Goal: Communication & Community: Answer question/provide support

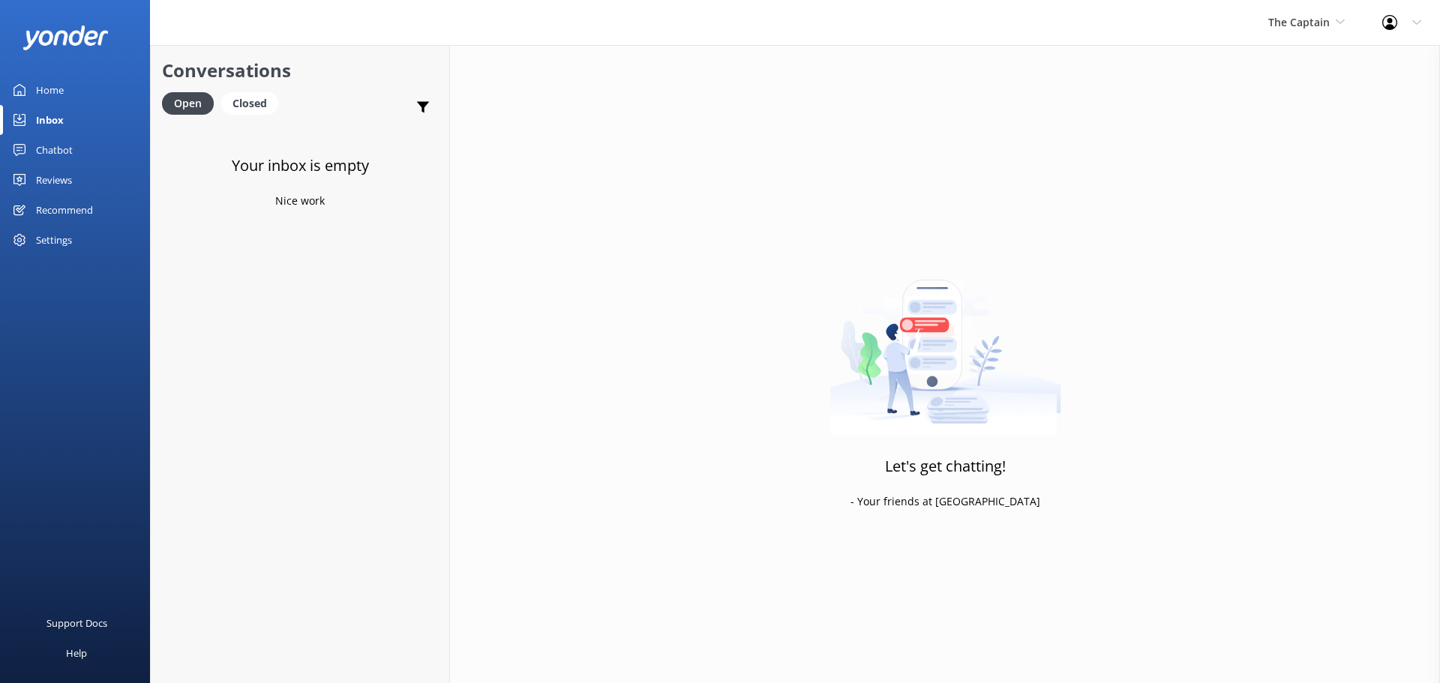
click at [61, 125] on div "Inbox" at bounding box center [50, 120] width 28 height 30
click at [1332, 25] on span "The Captain" at bounding box center [1306, 22] width 76 height 16
click at [1330, 63] on link "De [GEOGRAPHIC_DATA]" at bounding box center [1324, 63] width 150 height 36
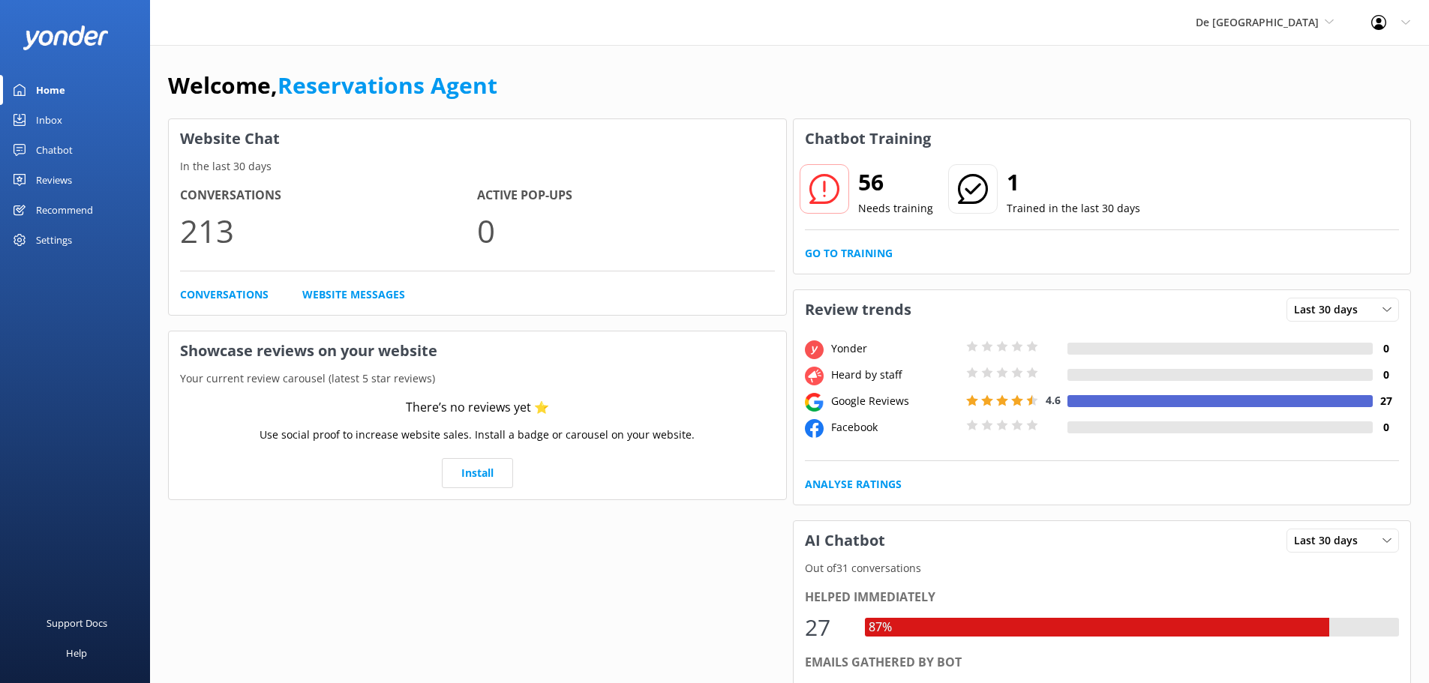
click at [55, 111] on div "Inbox" at bounding box center [49, 120] width 26 height 30
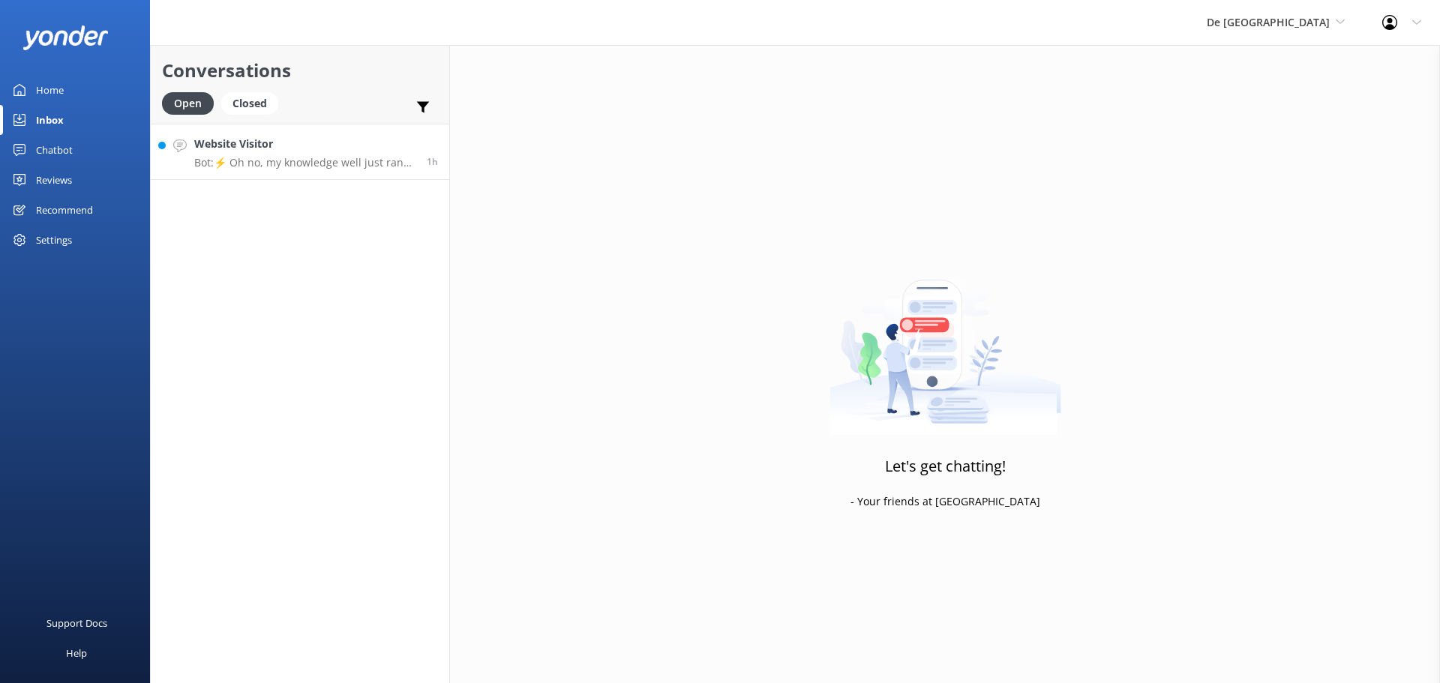
click at [291, 138] on h4 "Website Visitor" at bounding box center [304, 144] width 221 height 16
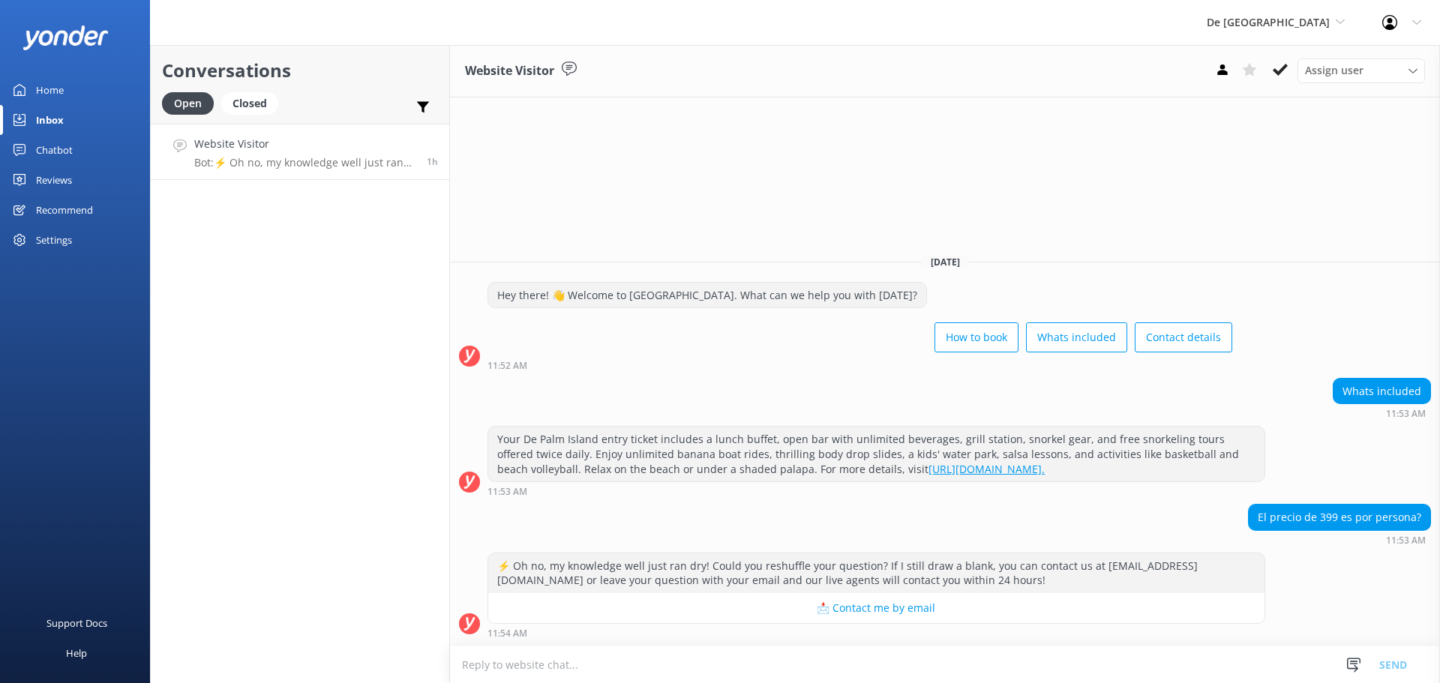
click at [638, 668] on textarea at bounding box center [945, 664] width 990 height 37
click at [790, 672] on textarea at bounding box center [945, 664] width 990 height 37
type textarea "S"
click at [579, 667] on textarea "para [GEOGRAPHIC_DATA] es $109 por p" at bounding box center [945, 664] width 990 height 37
click at [616, 666] on textarea "para [GEOGRAPHIC_DATA] es $1 por p" at bounding box center [945, 664] width 990 height 37
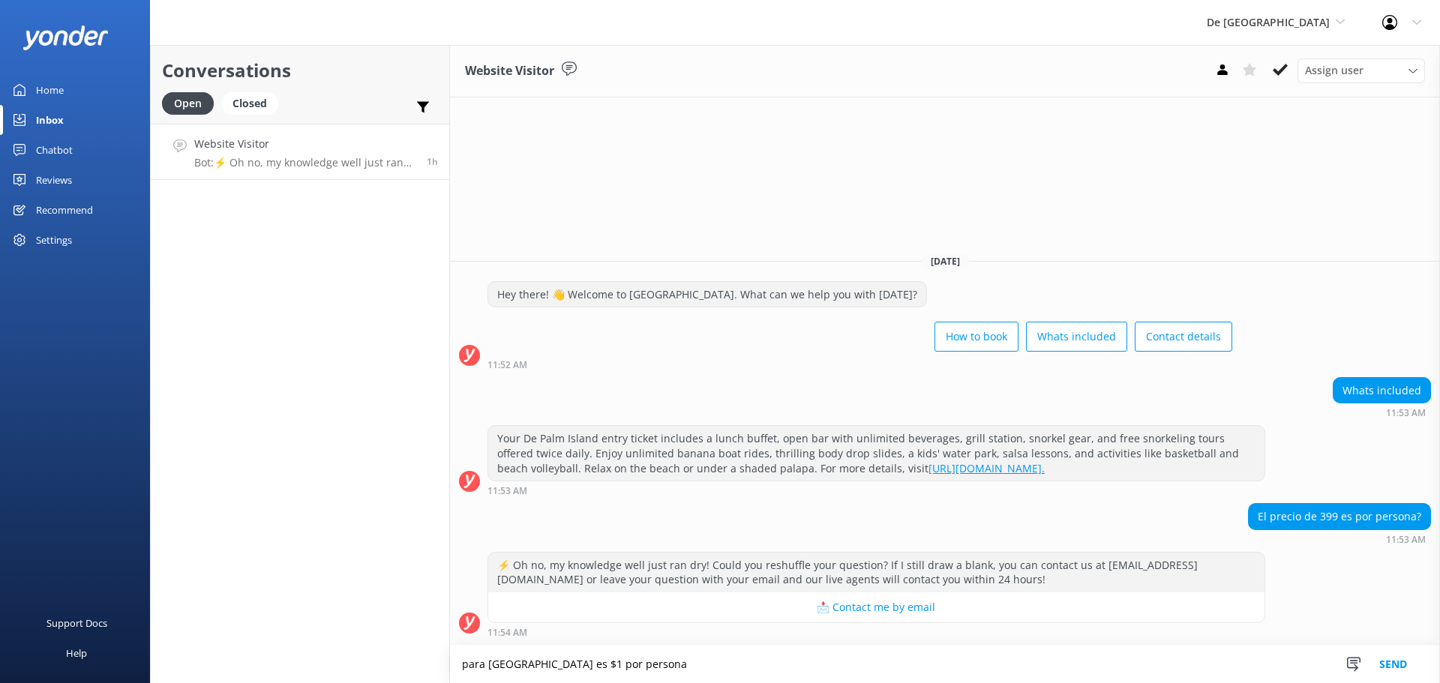
click at [570, 659] on textarea "para [GEOGRAPHIC_DATA] es $1 por persona" at bounding box center [945, 664] width 990 height 37
type textarea "para [GEOGRAPHIC_DATA] es $119 por persona"
click at [1388, 652] on button "Send" at bounding box center [1393, 664] width 56 height 37
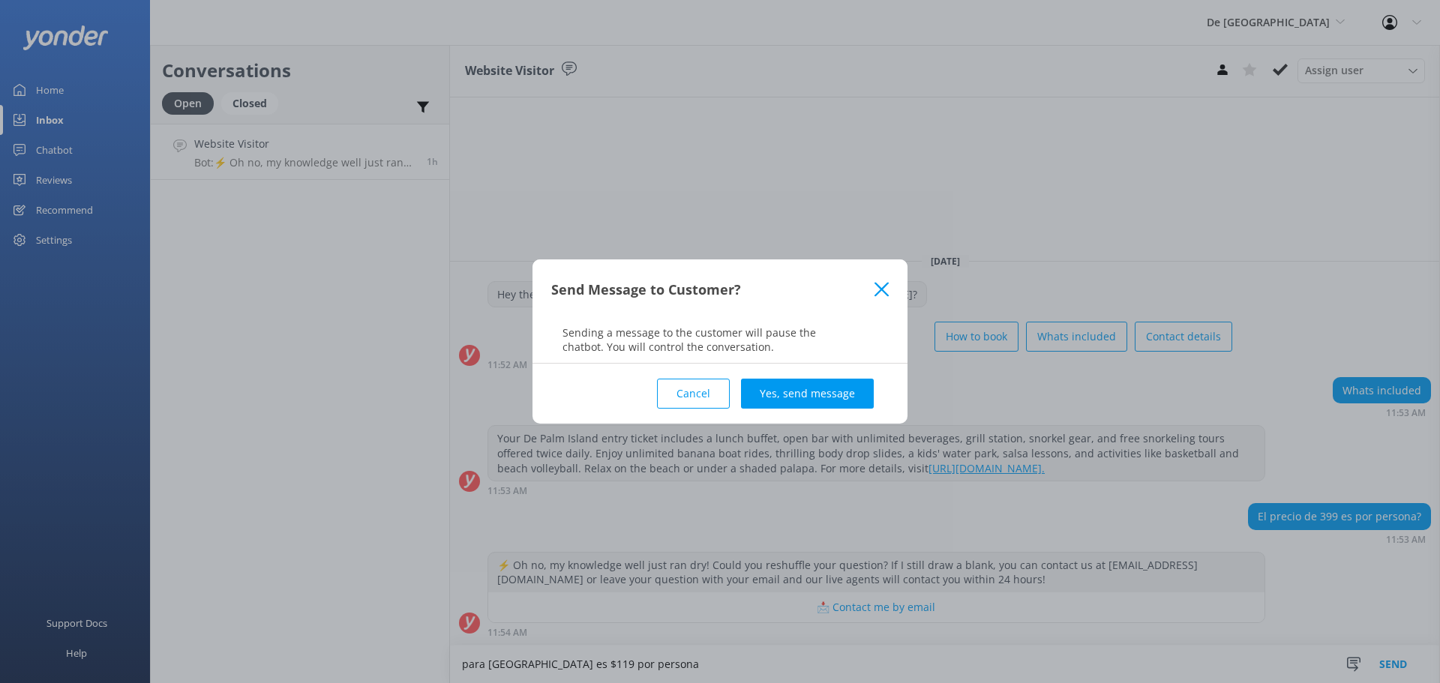
click at [885, 405] on div "Cancel Yes, send message" at bounding box center [719, 394] width 337 height 60
click at [857, 395] on button "Yes, send message" at bounding box center [807, 394] width 133 height 30
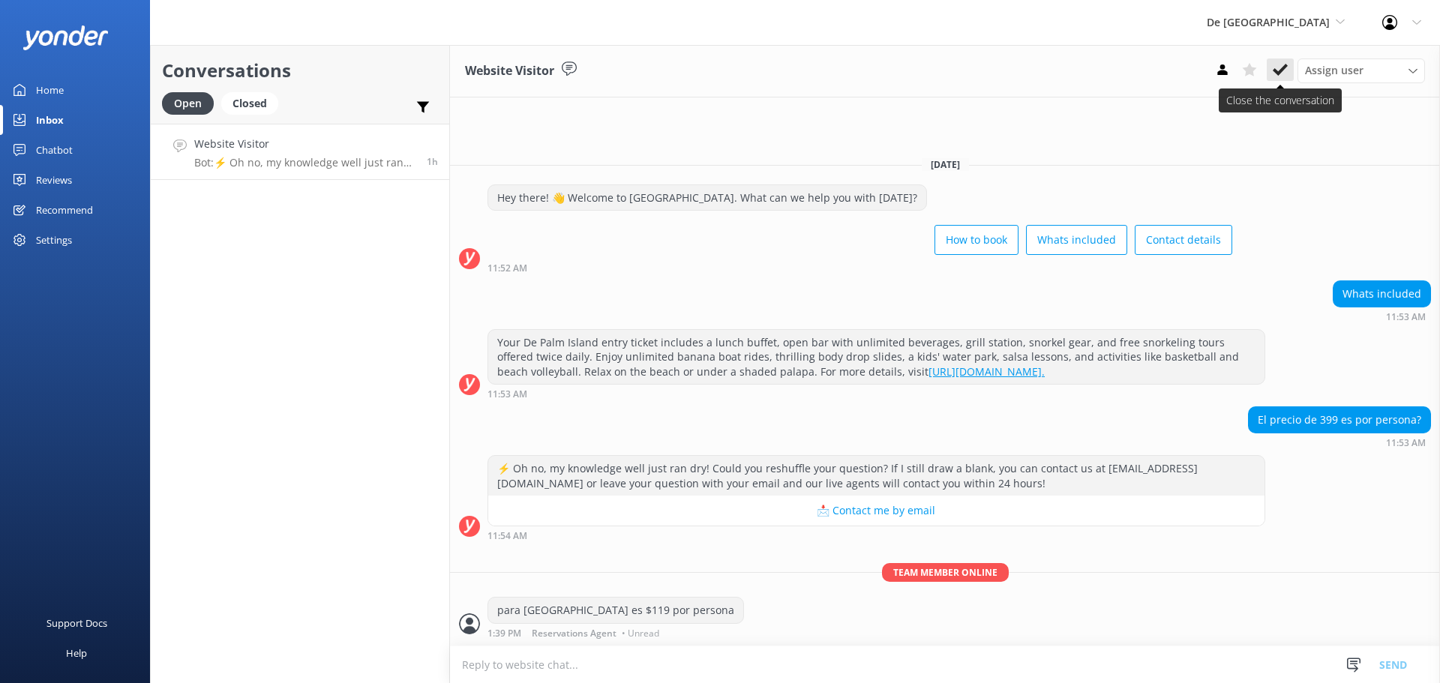
click at [1280, 68] on icon at bounding box center [1280, 69] width 15 height 15
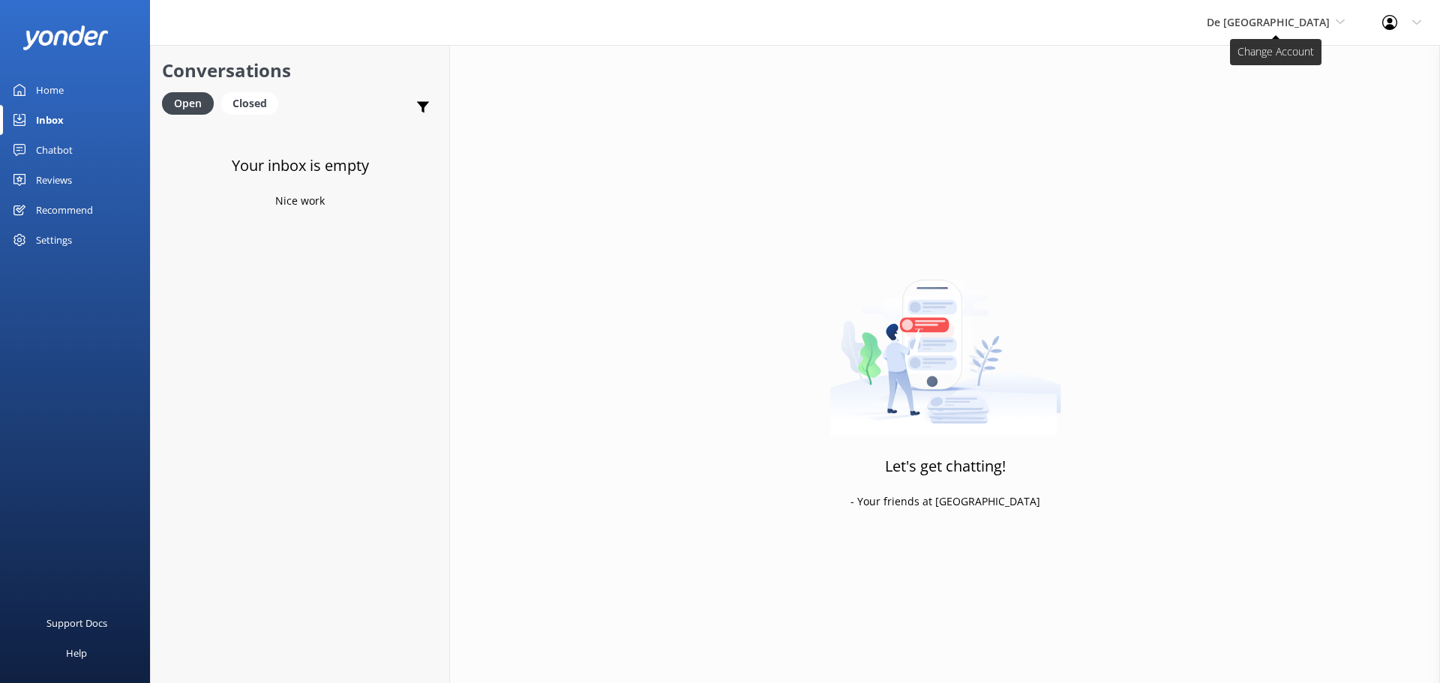
click at [1303, 19] on span "De [GEOGRAPHIC_DATA]" at bounding box center [1268, 22] width 123 height 14
click at [1283, 95] on link "Aruba's Activities Expert" at bounding box center [1263, 99] width 150 height 36
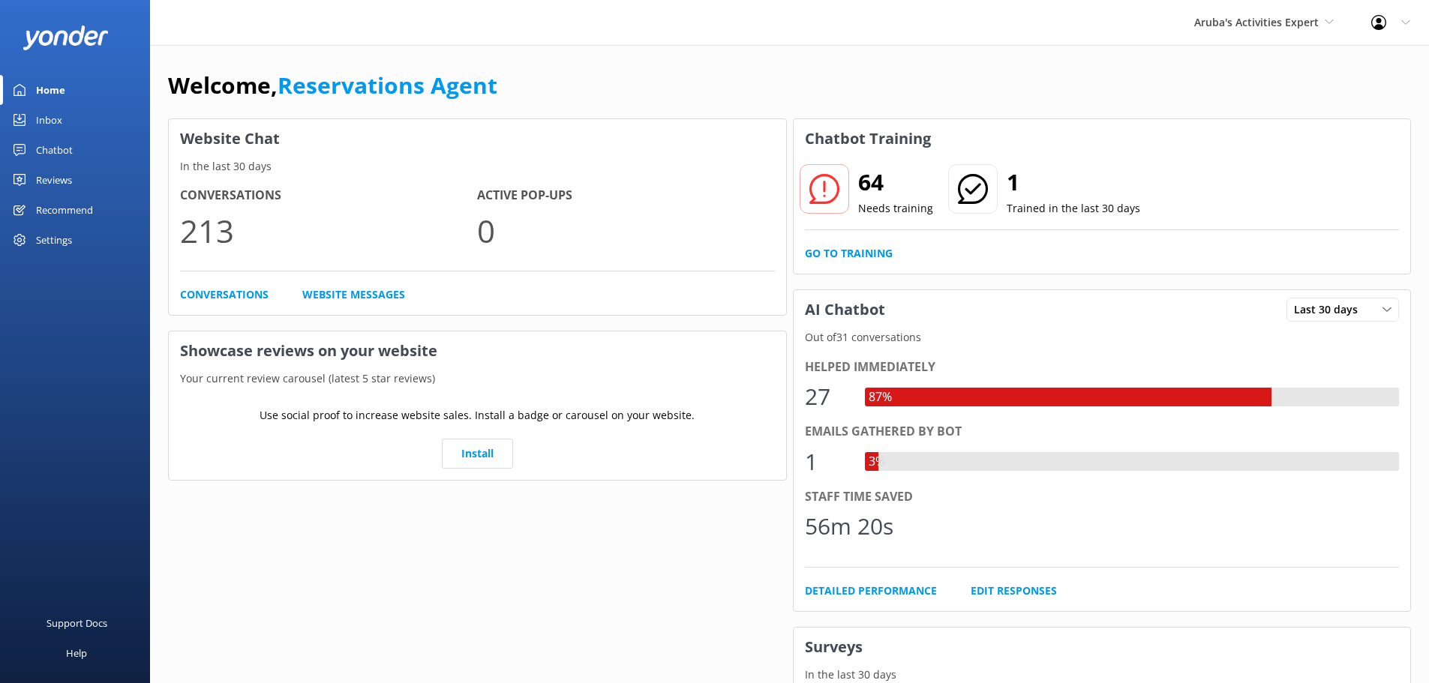
click at [55, 120] on div "Inbox" at bounding box center [49, 120] width 26 height 30
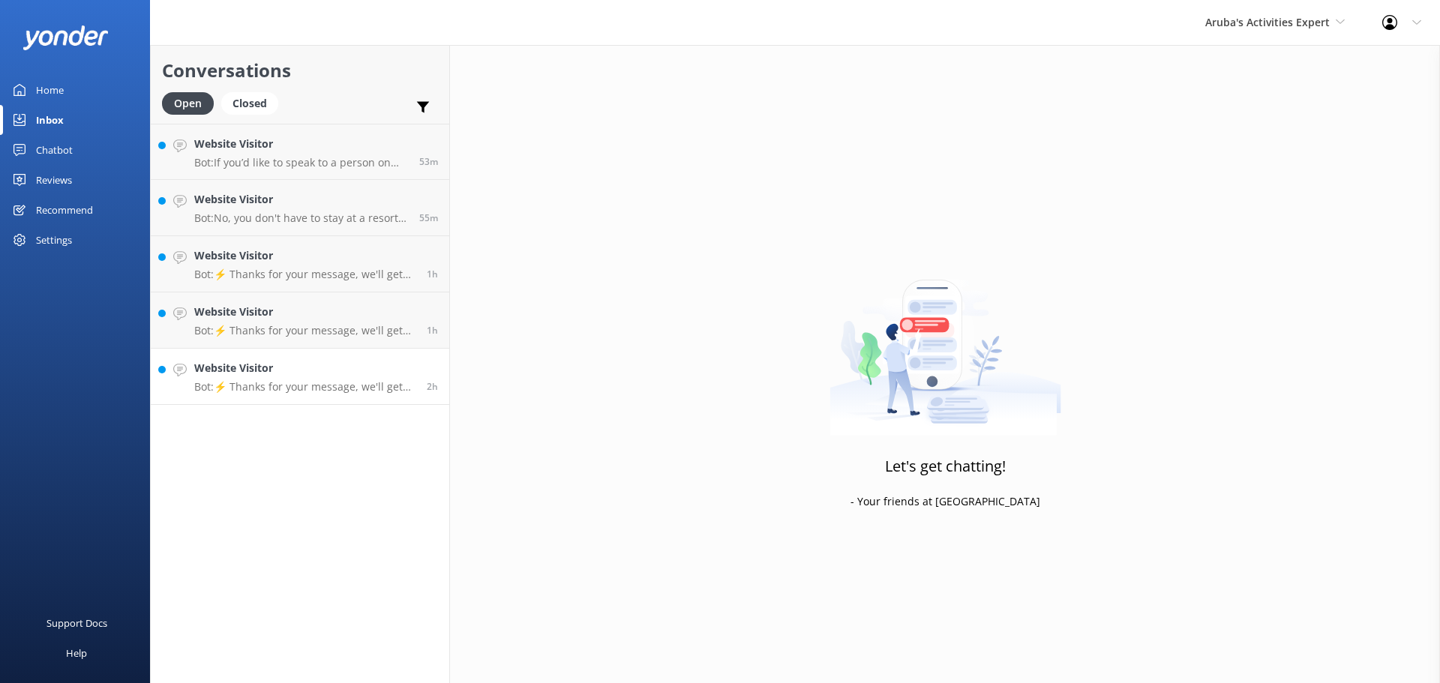
click at [340, 370] on h4 "Website Visitor" at bounding box center [304, 368] width 221 height 16
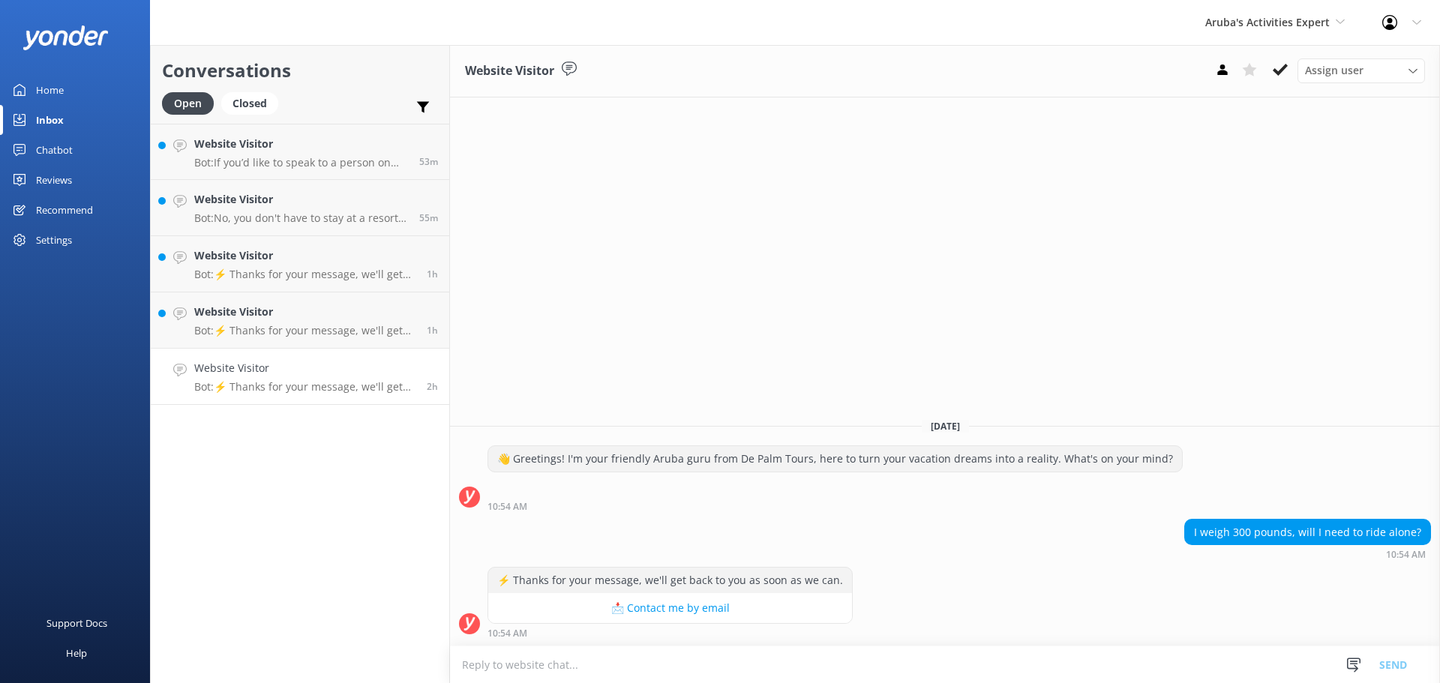
click at [681, 671] on textarea at bounding box center [945, 664] width 990 height 37
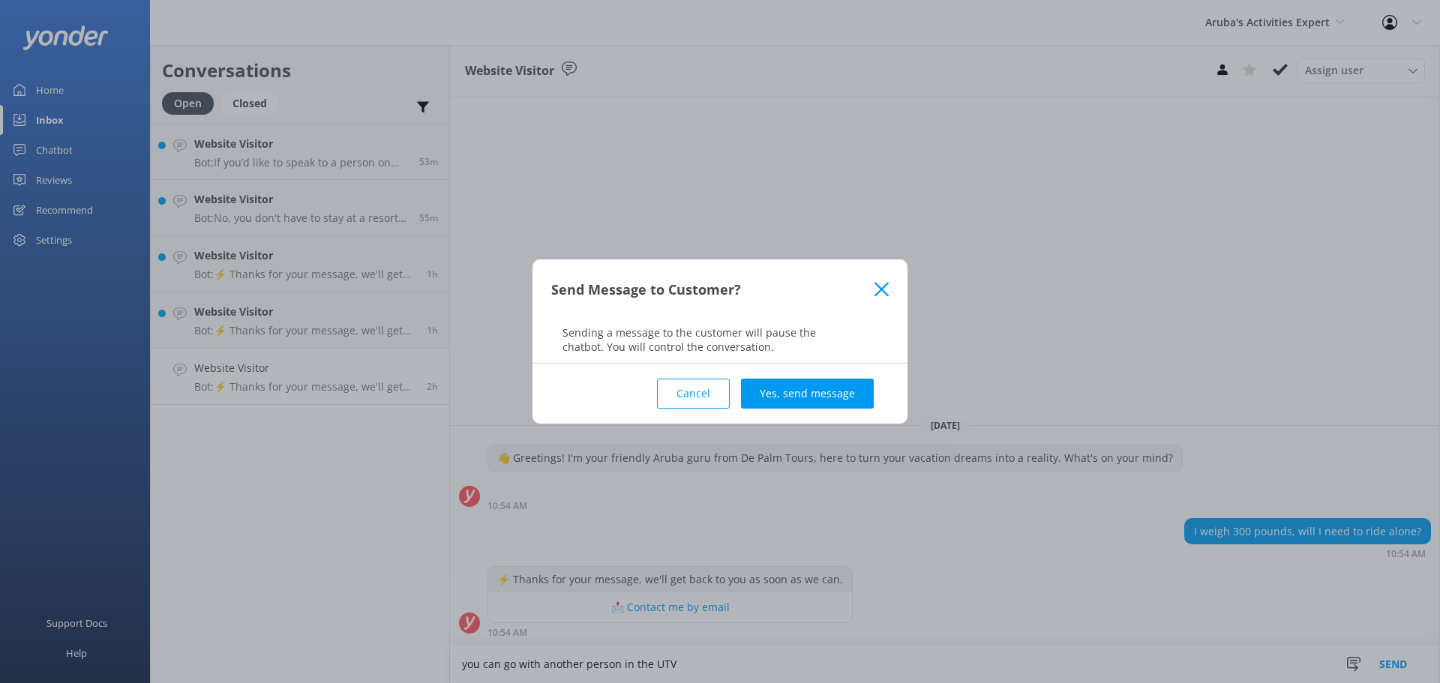
type textarea "you can go with another person in the UTV"
click at [772, 377] on div "Cancel Yes, send message" at bounding box center [719, 394] width 337 height 60
click at [798, 403] on button "Yes, send message" at bounding box center [807, 394] width 133 height 30
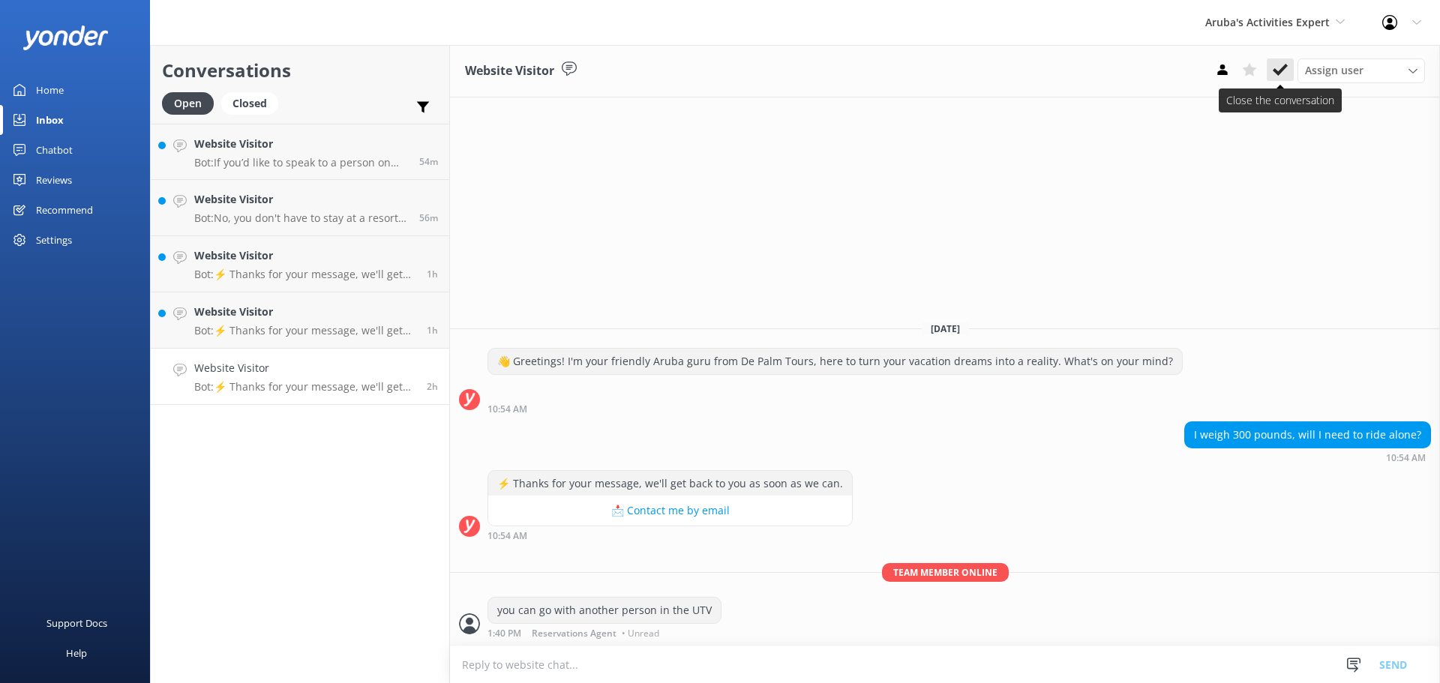
click at [1289, 64] on button at bounding box center [1280, 69] width 27 height 22
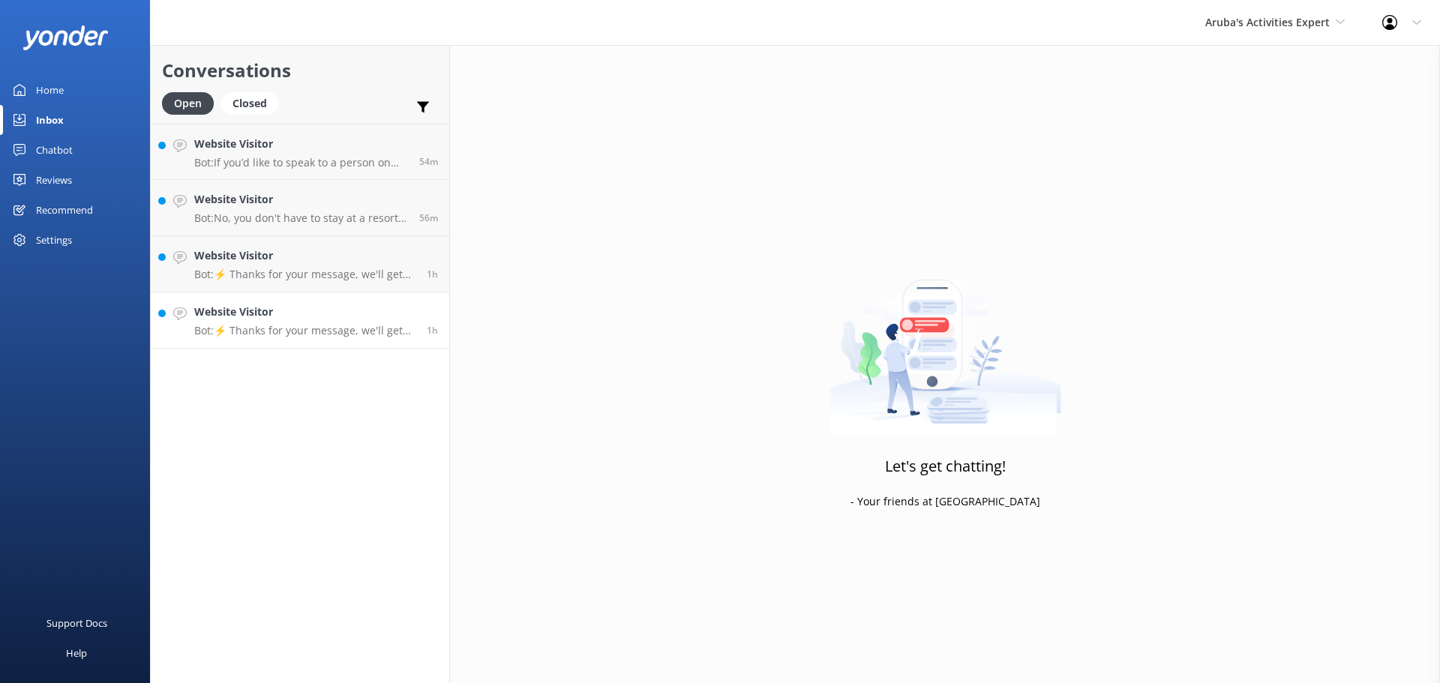
click at [345, 329] on p "Bot: ⚡ Thanks for your message, we'll get back to you as soon as we can." at bounding box center [304, 330] width 221 height 13
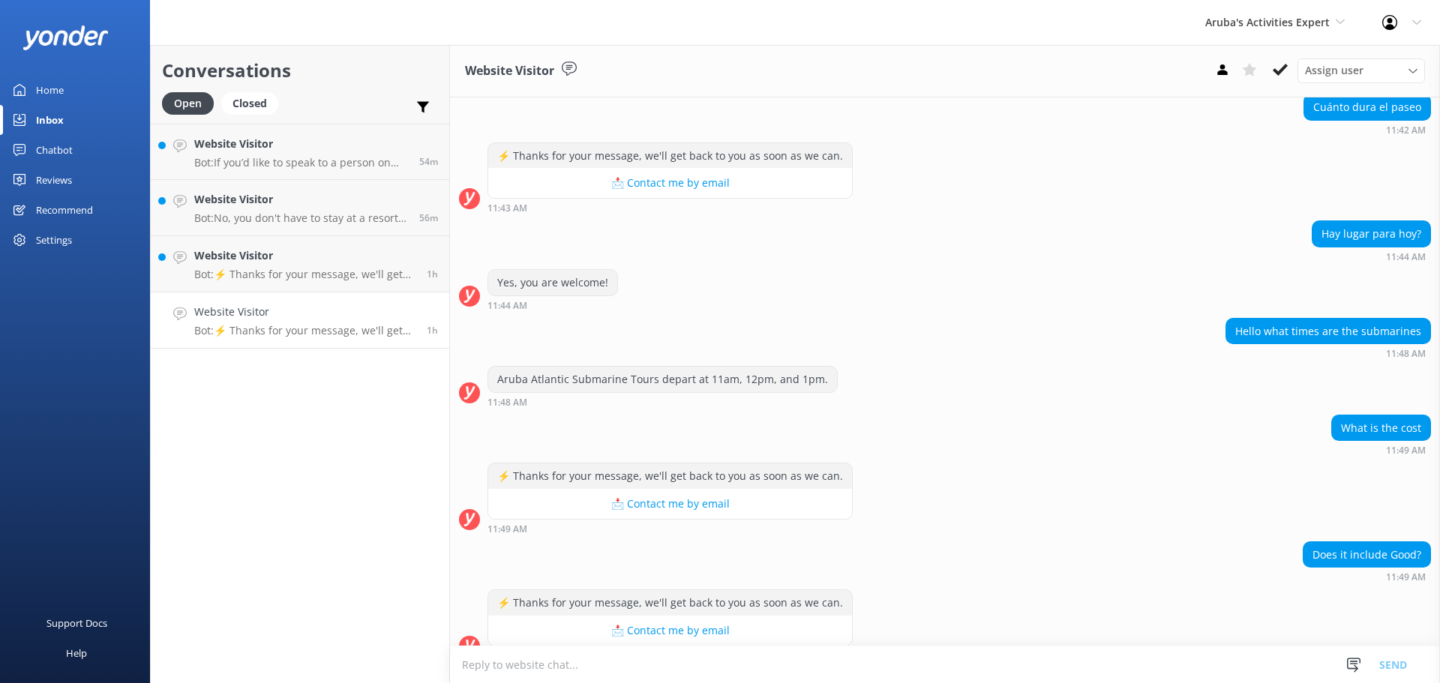
scroll to position [504, 0]
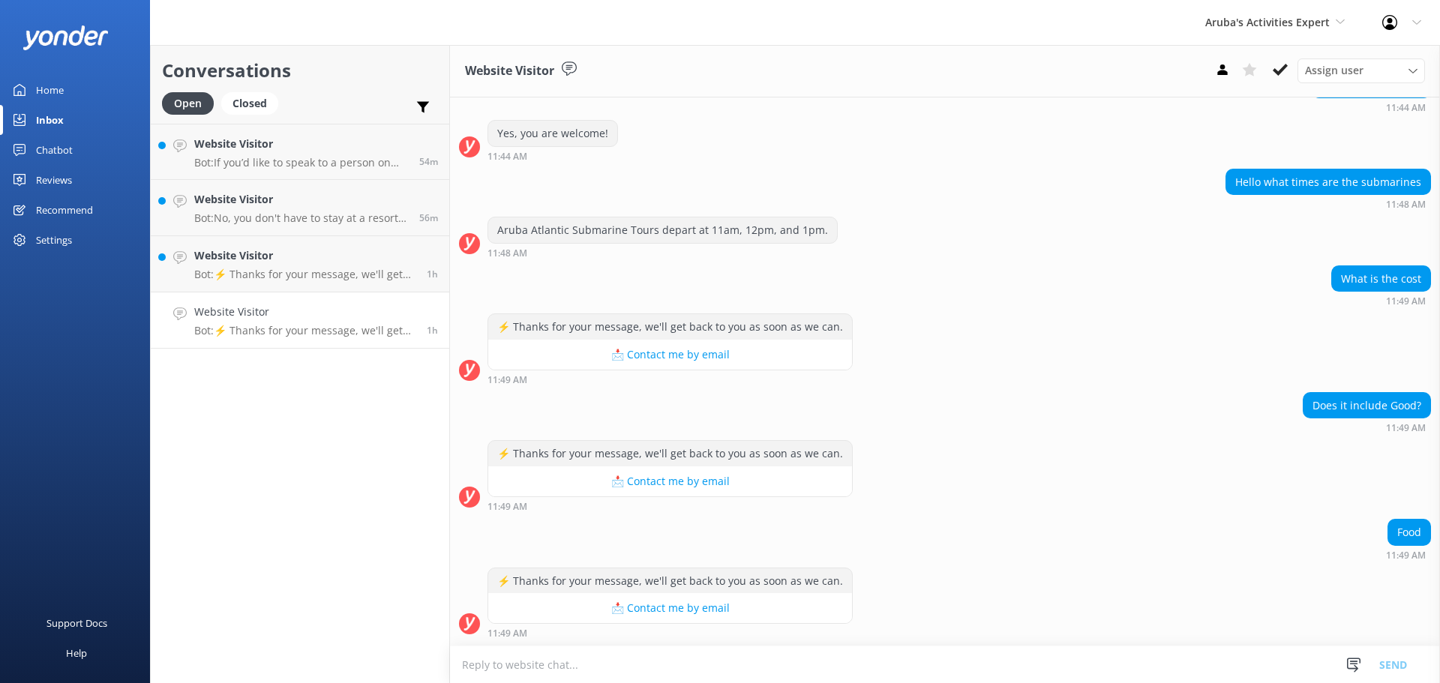
click at [614, 670] on textarea at bounding box center [945, 664] width 990 height 37
type textarea "g"
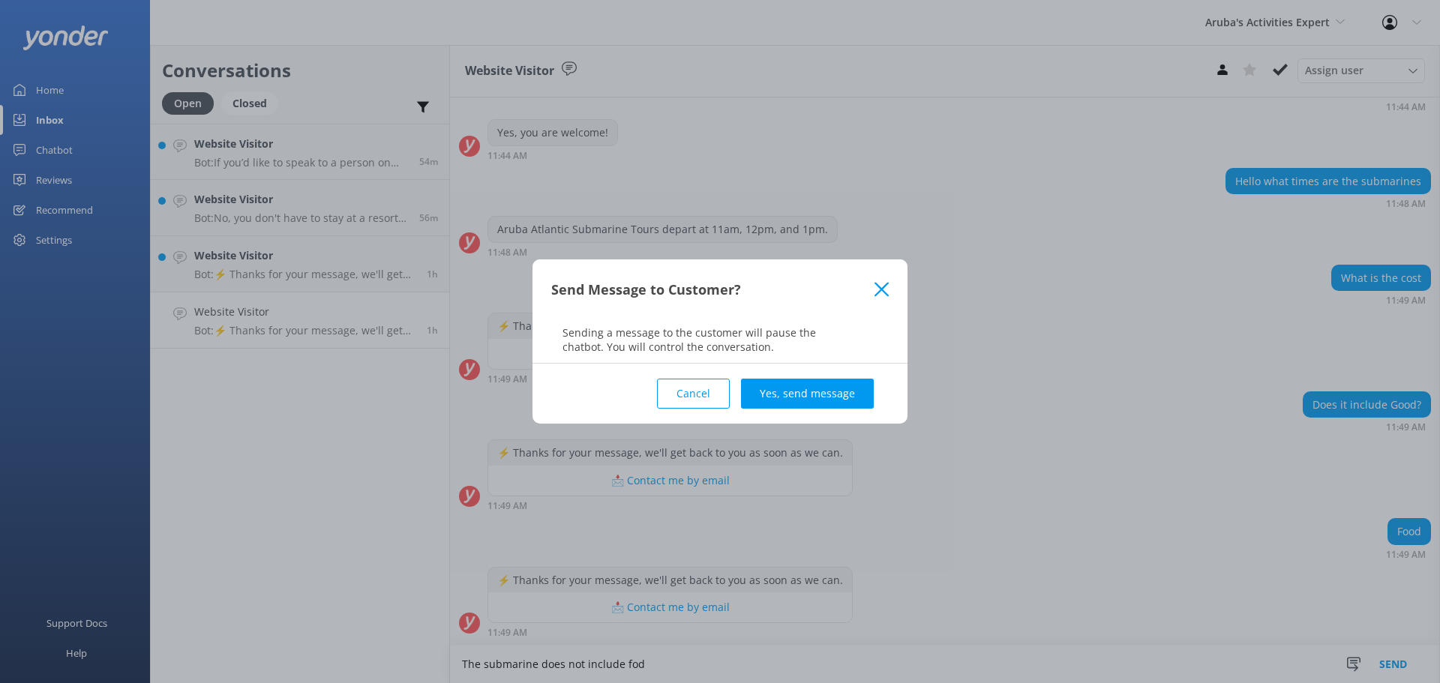
click at [696, 388] on button "Cancel" at bounding box center [693, 394] width 73 height 30
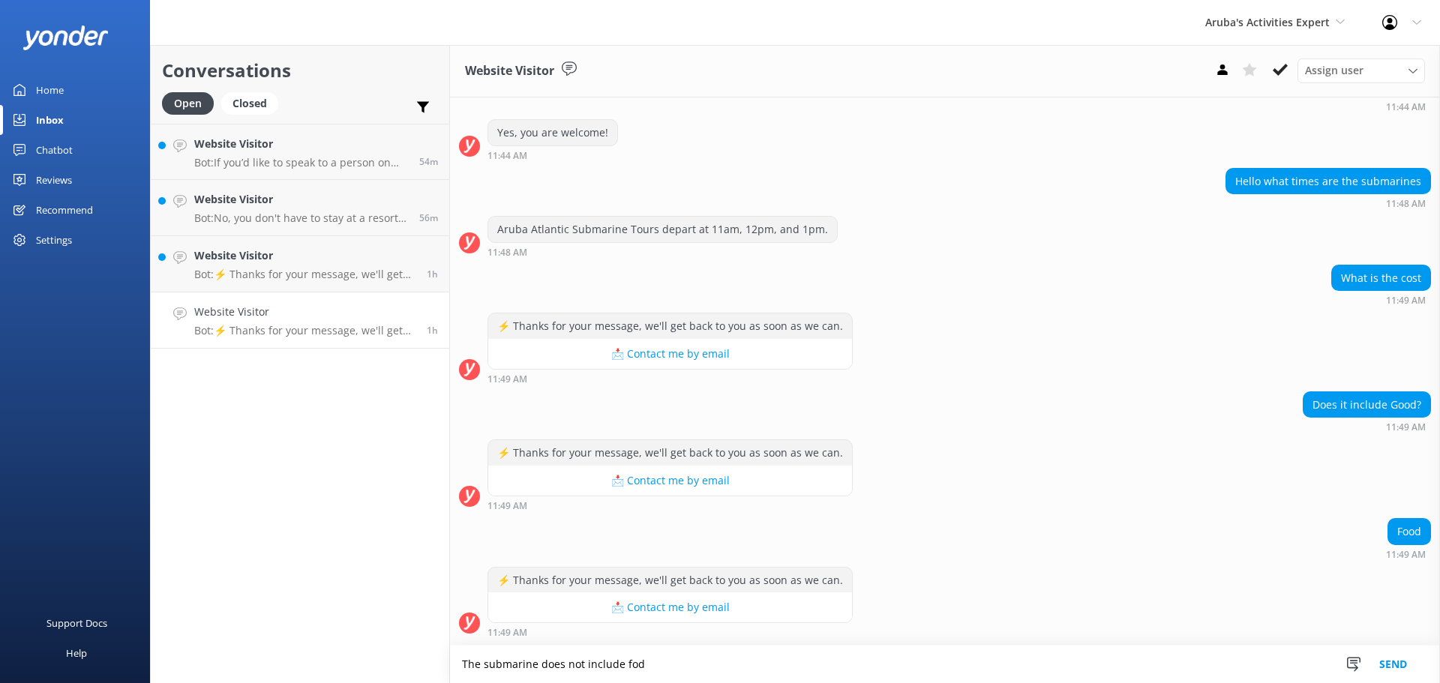
click at [628, 662] on textarea "The submarine does not include fod" at bounding box center [945, 664] width 990 height 37
type textarea "The submarine does not include food"
click at [1391, 650] on button "Send" at bounding box center [1393, 664] width 56 height 37
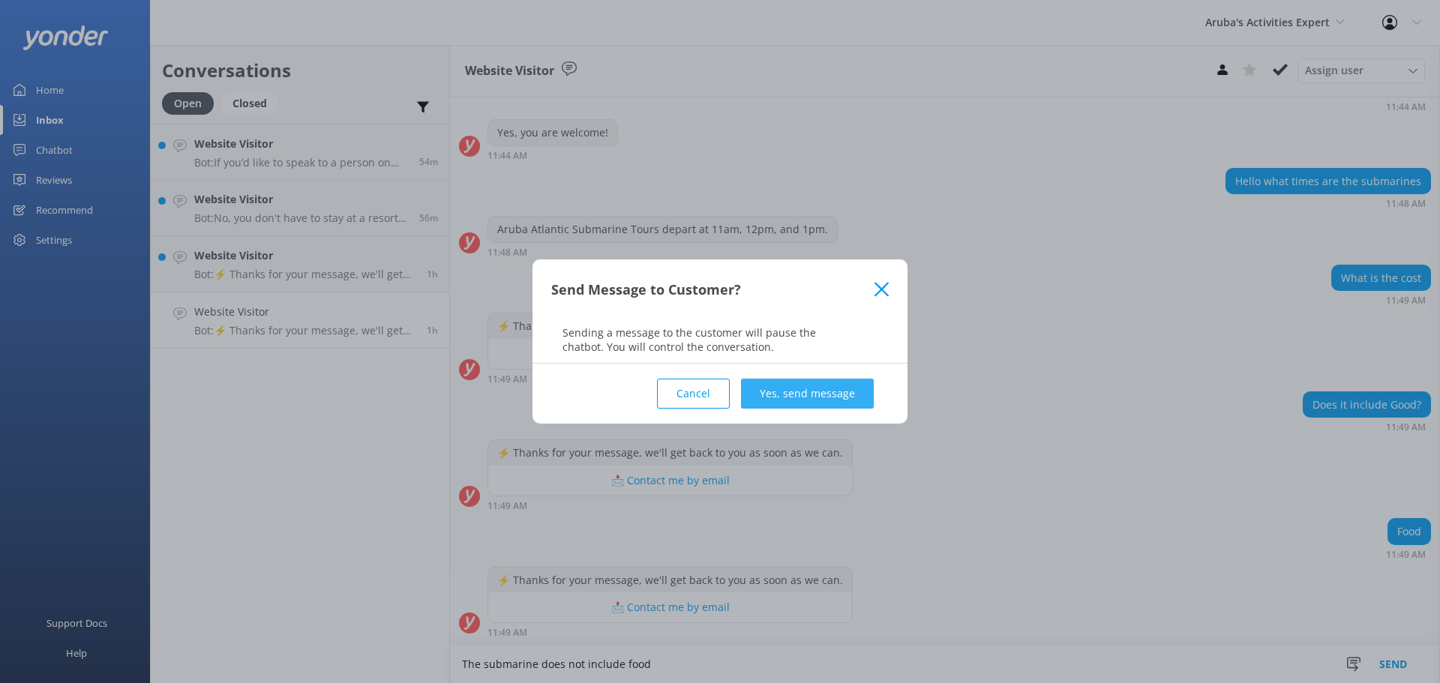
click at [836, 406] on button "Yes, send message" at bounding box center [807, 394] width 133 height 30
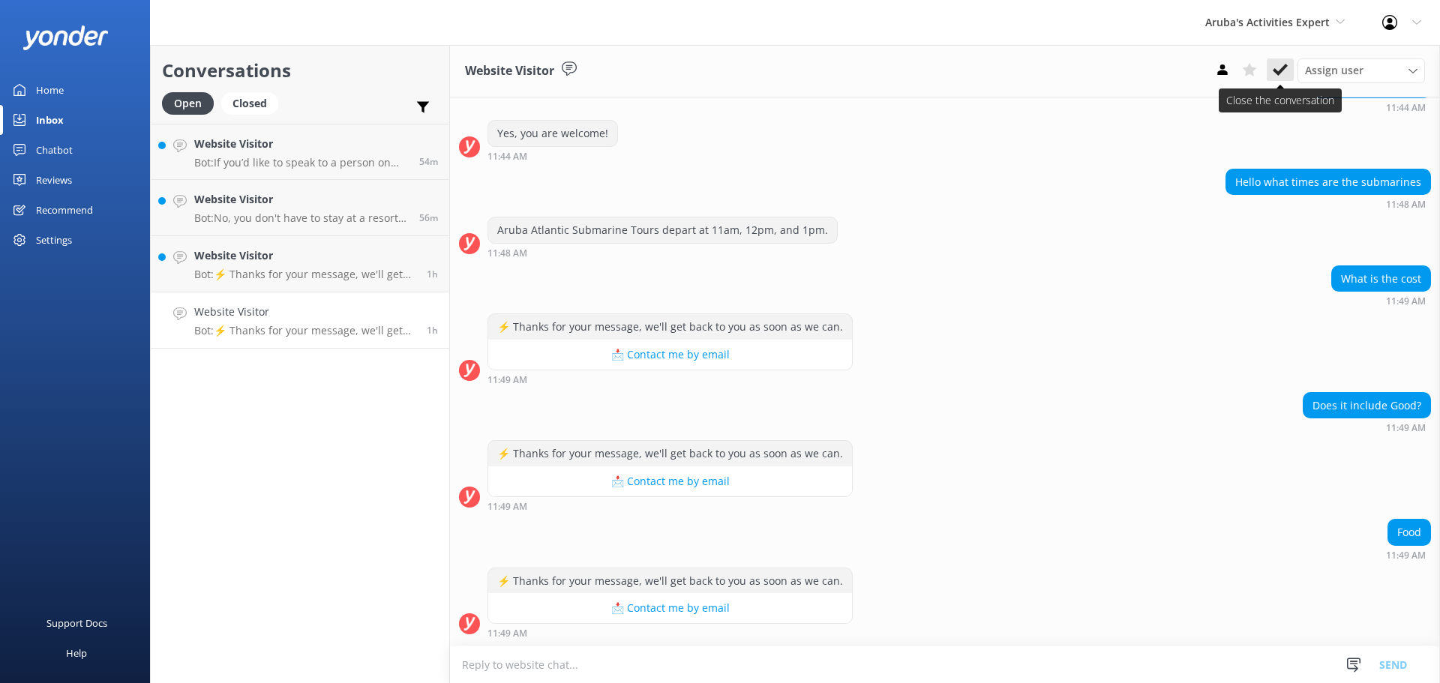
click at [1279, 64] on icon at bounding box center [1280, 69] width 15 height 15
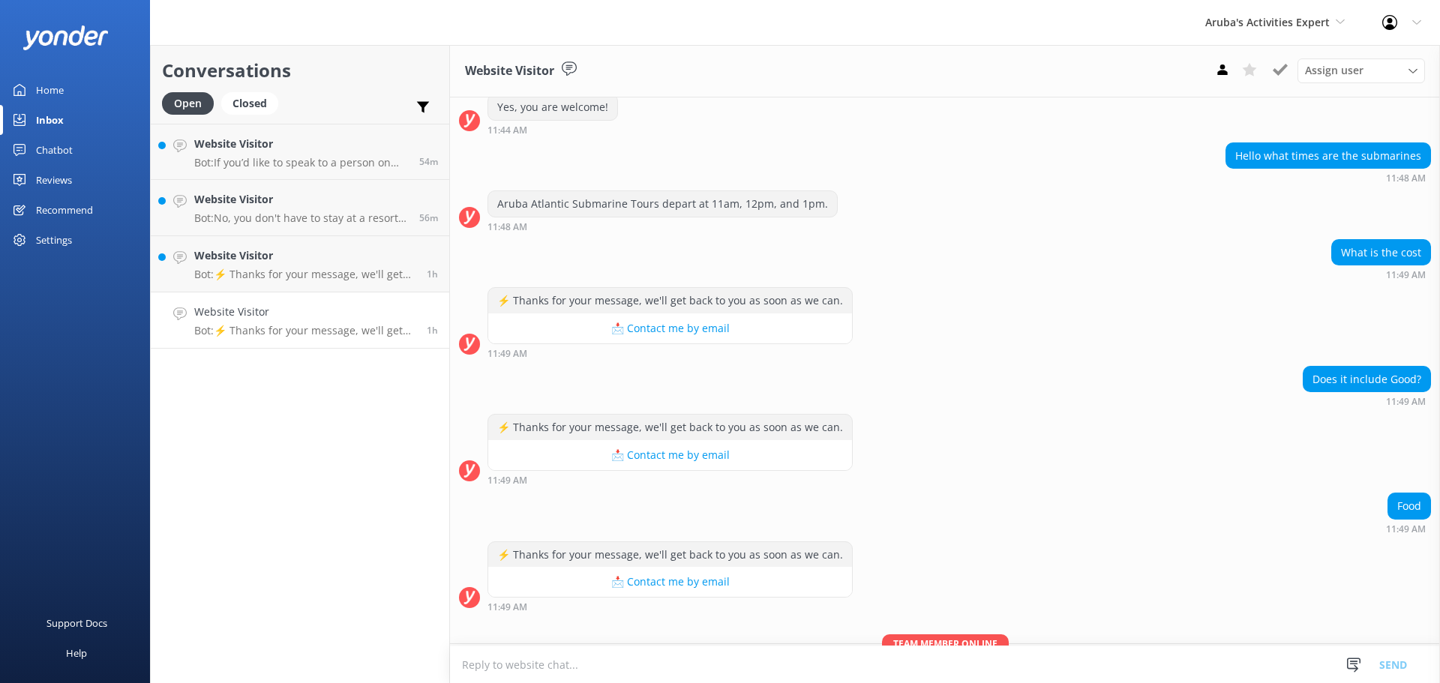
scroll to position [601, 0]
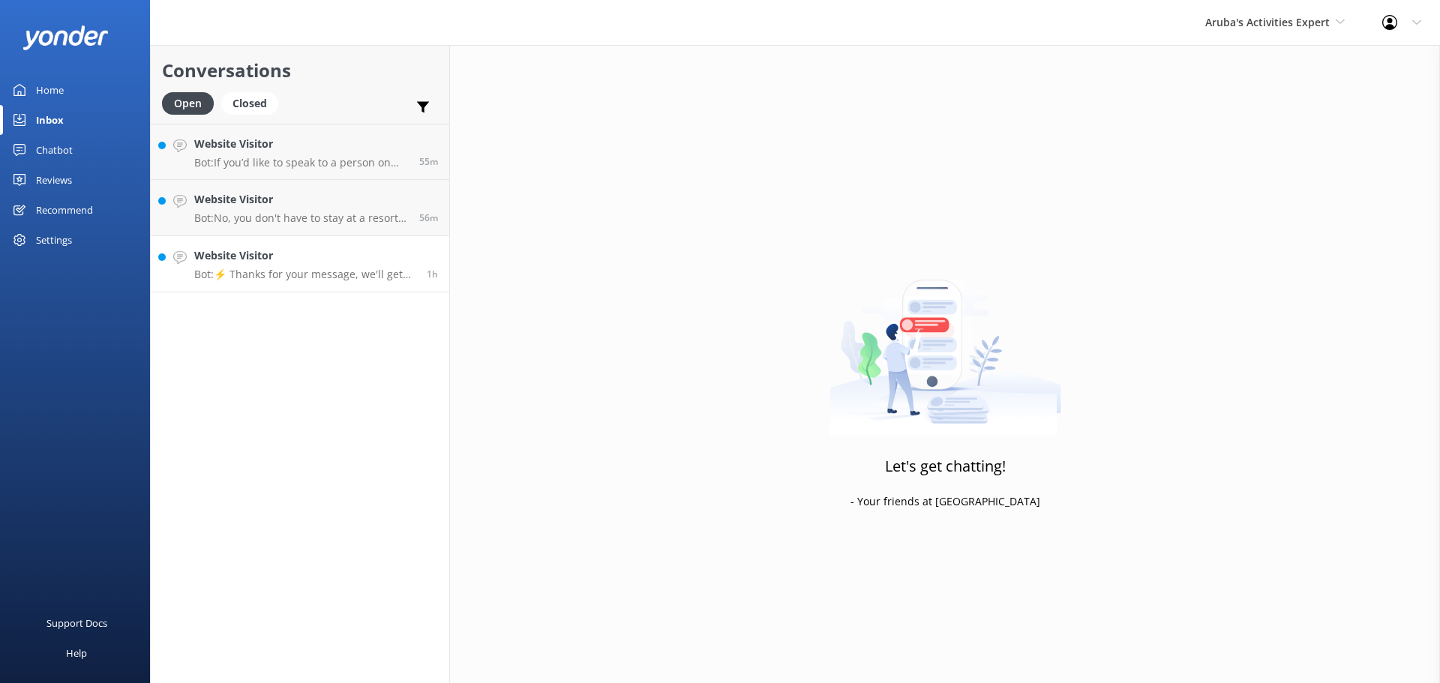
click at [319, 279] on p "Bot: ⚡ Thanks for your message, we'll get back to you as soon as we can." at bounding box center [304, 274] width 221 height 13
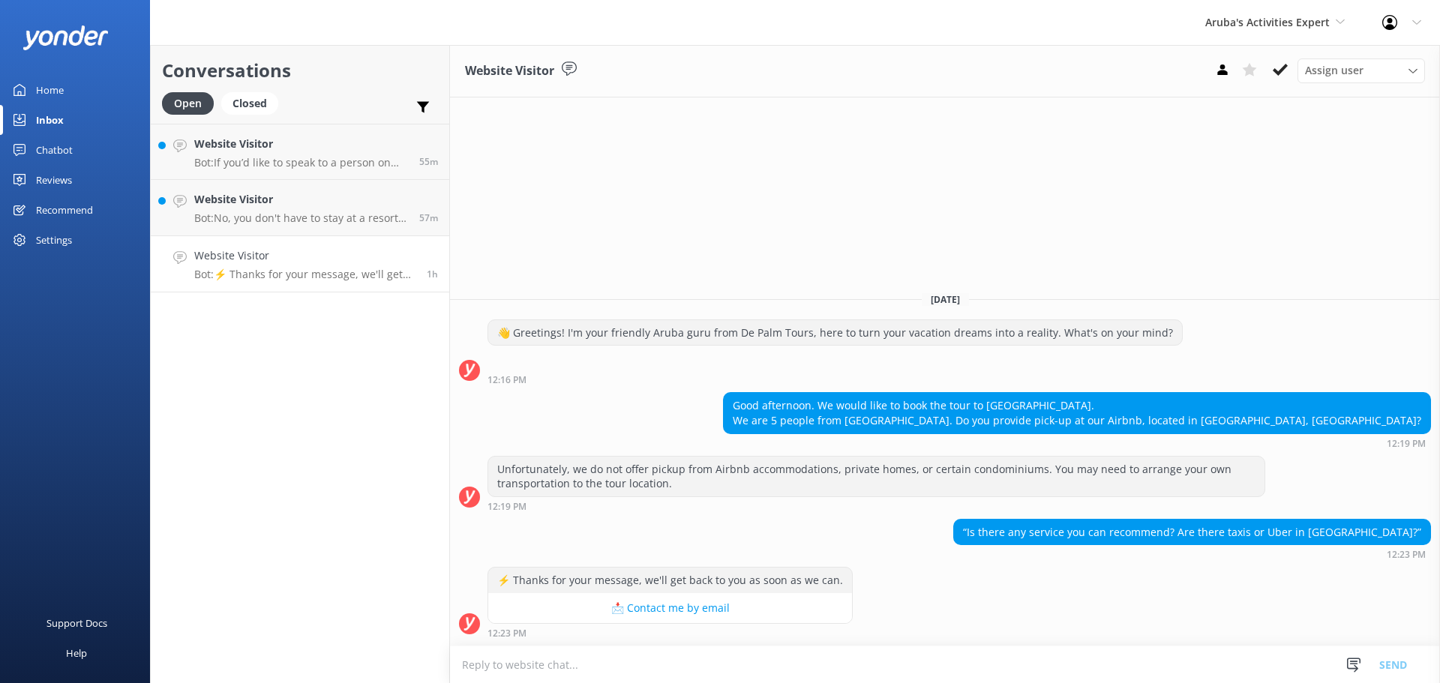
click at [805, 659] on textarea at bounding box center [945, 664] width 990 height 37
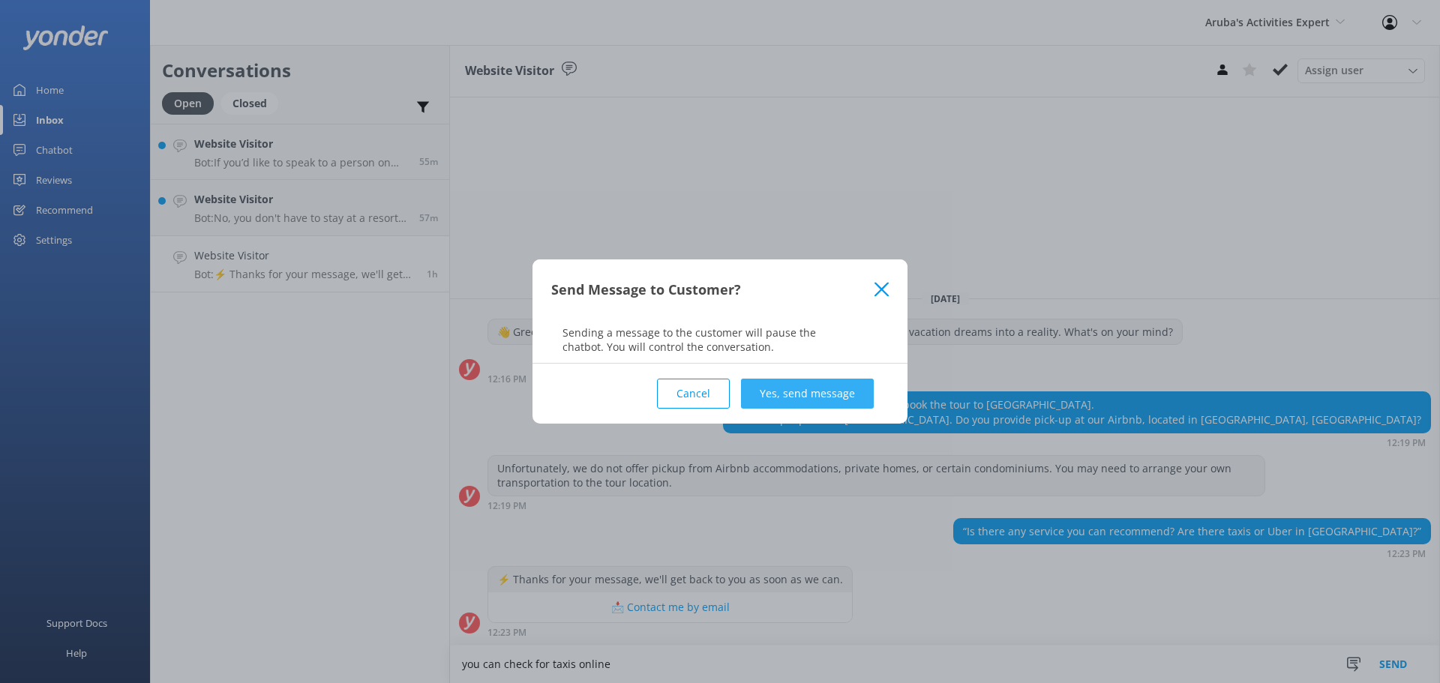
type textarea "you can check for taxis online"
click at [855, 385] on button "Yes, send message" at bounding box center [807, 394] width 133 height 30
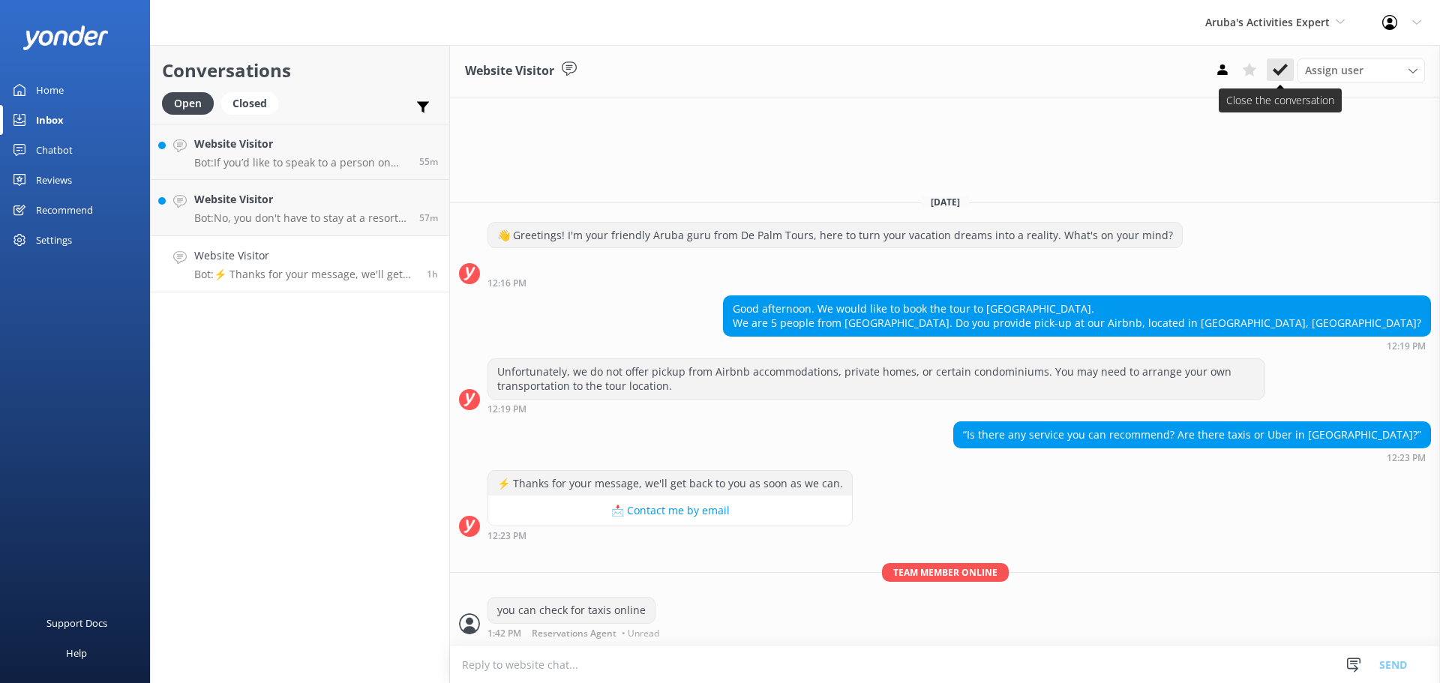
click at [1280, 73] on use at bounding box center [1280, 70] width 15 height 12
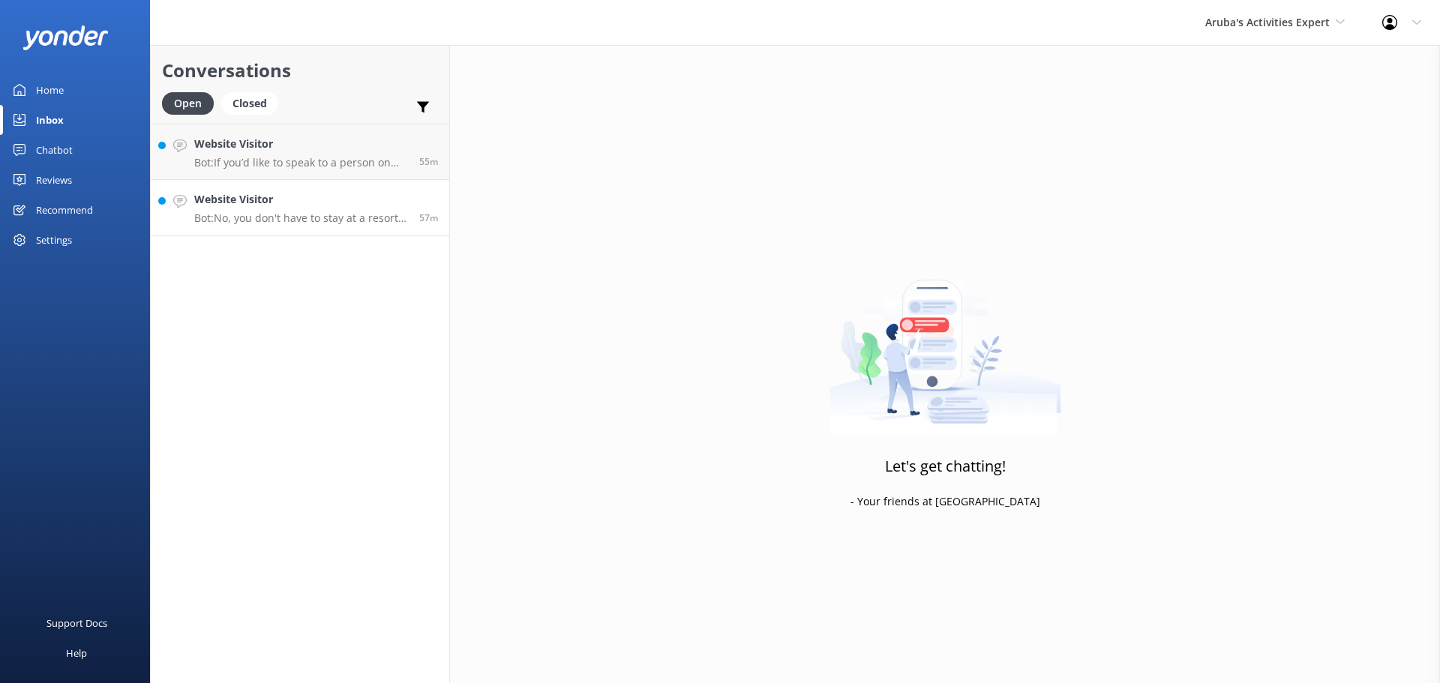
click at [282, 209] on div "Website Visitor Bot: No, you don't have to stay at a resort to visit [GEOGRAPHI…" at bounding box center [301, 207] width 214 height 33
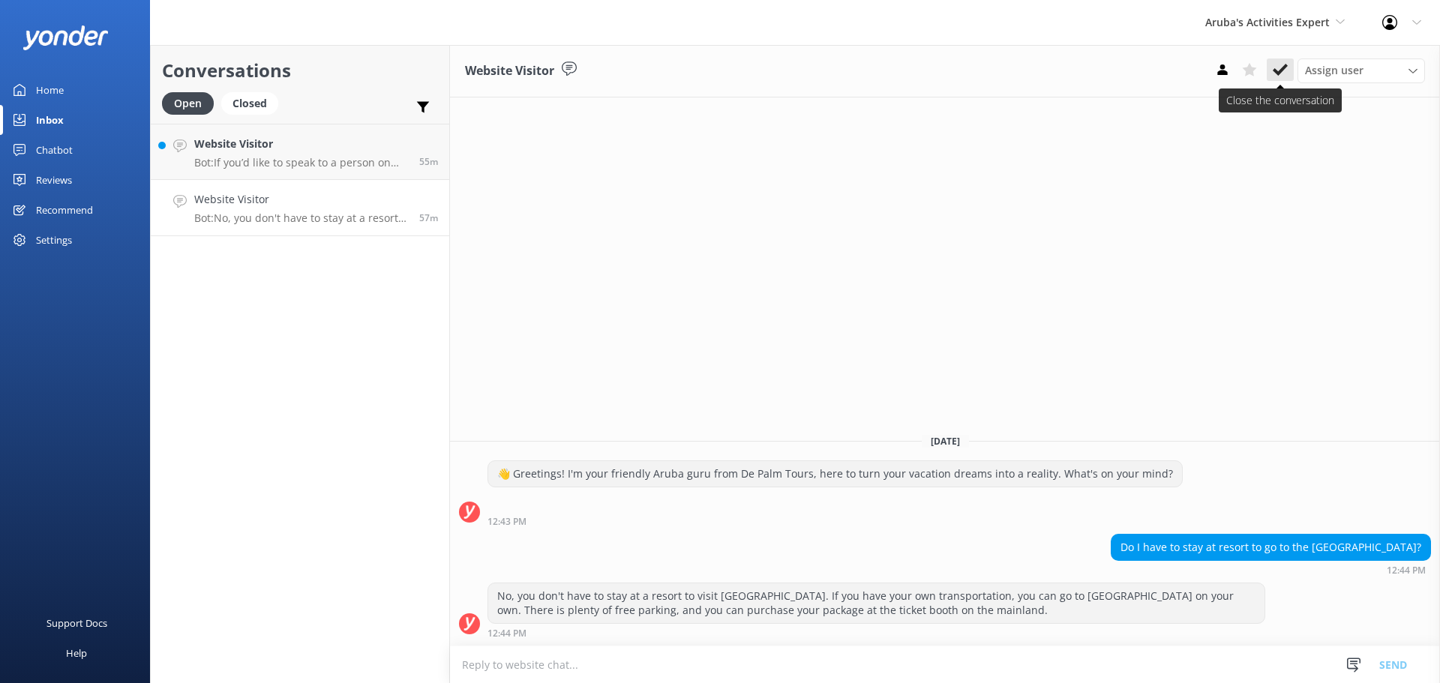
click at [1280, 73] on use at bounding box center [1280, 70] width 15 height 12
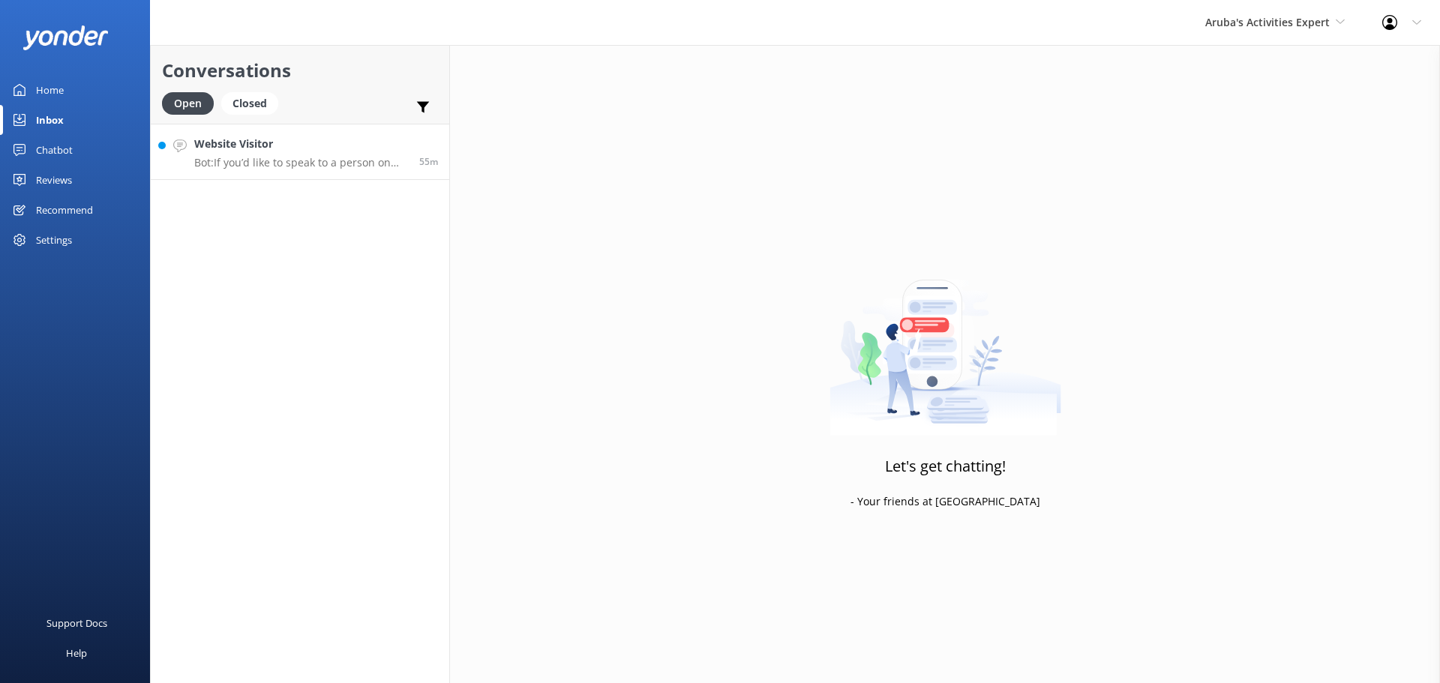
click at [306, 148] on h4 "Website Visitor" at bounding box center [301, 144] width 214 height 16
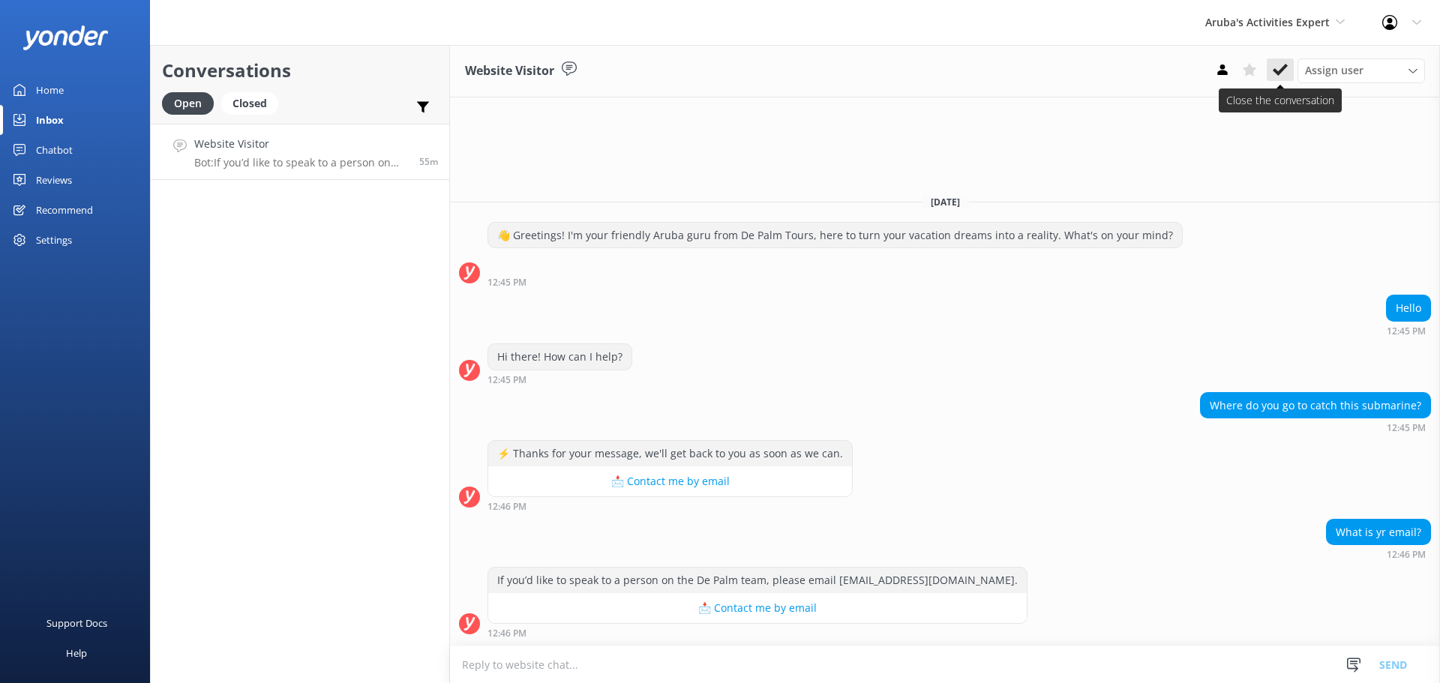
click at [1269, 61] on button at bounding box center [1280, 69] width 27 height 22
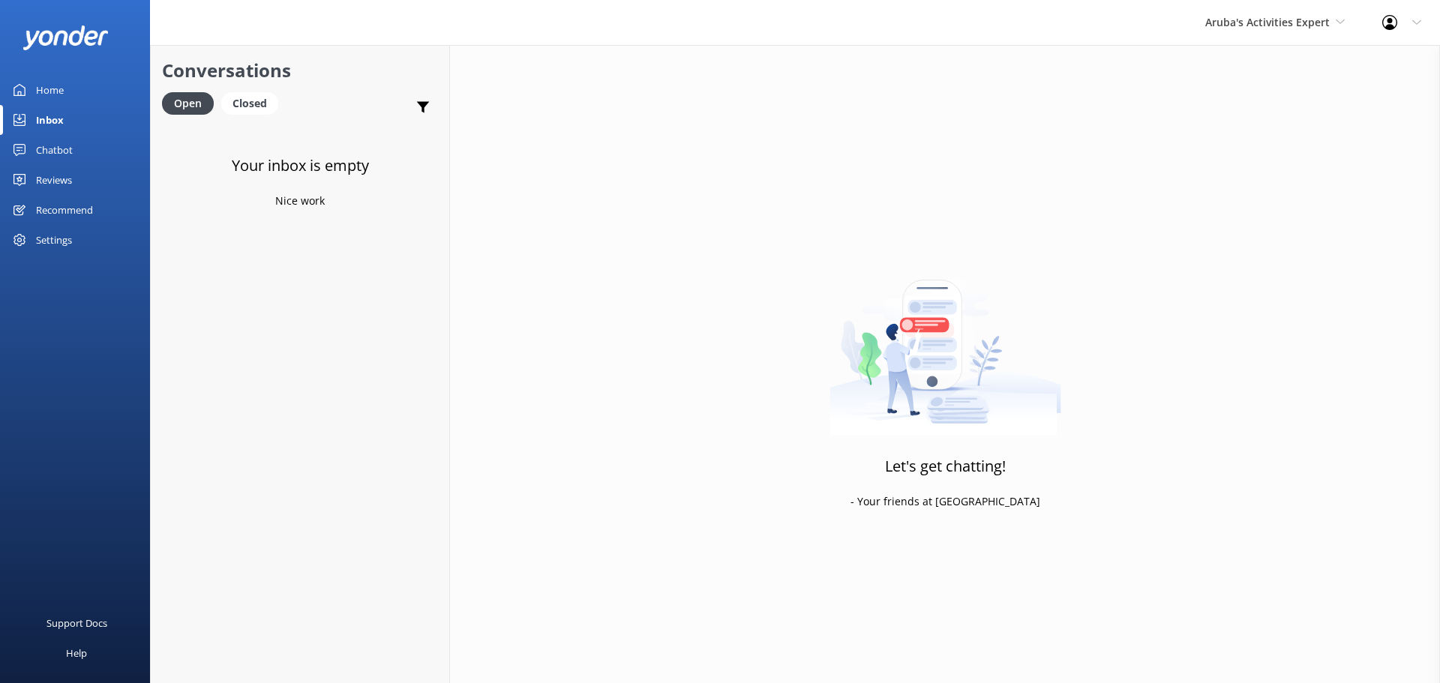
click at [1234, 27] on span "Aruba's Activities Expert" at bounding box center [1267, 22] width 124 height 14
click at [1269, 144] on link "The Captain" at bounding box center [1261, 135] width 150 height 36
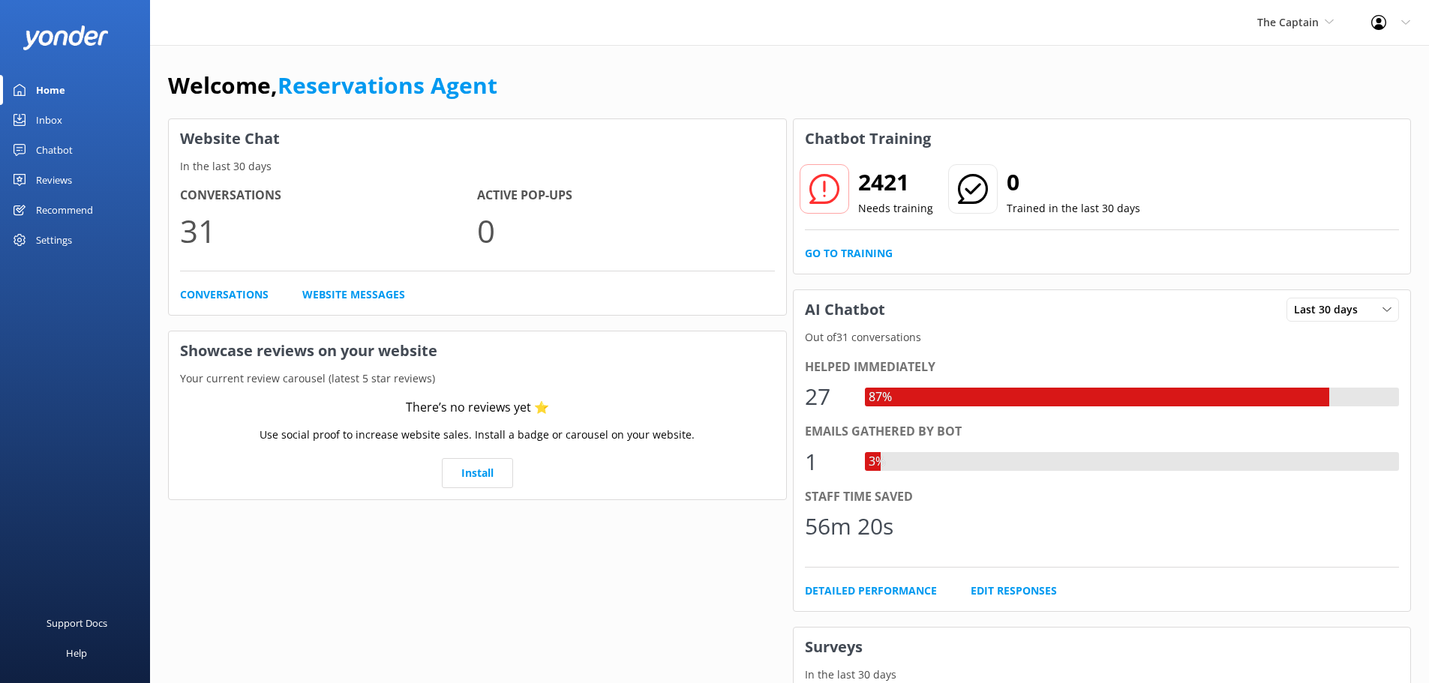
click at [72, 121] on link "Inbox" at bounding box center [75, 120] width 150 height 30
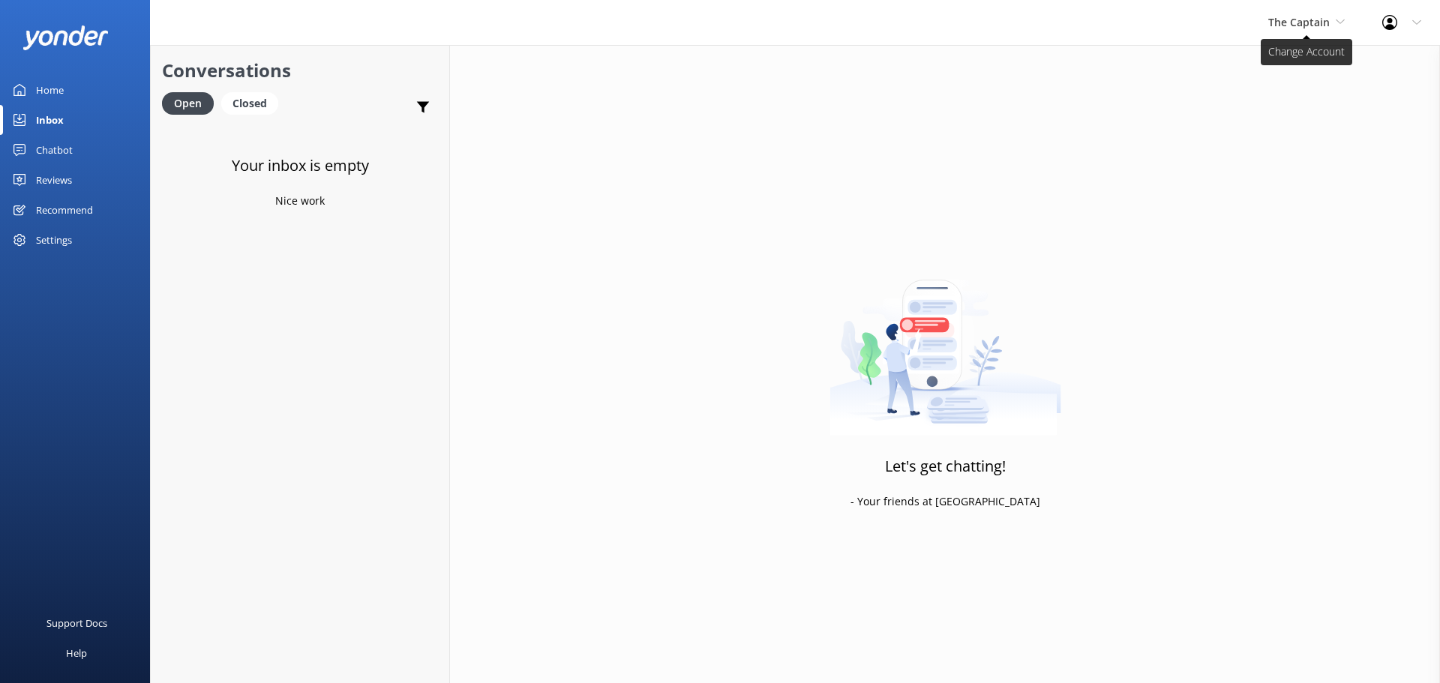
click at [1301, 20] on span "The Captain" at bounding box center [1298, 22] width 61 height 14
click at [1295, 57] on link "De [GEOGRAPHIC_DATA]" at bounding box center [1324, 63] width 150 height 36
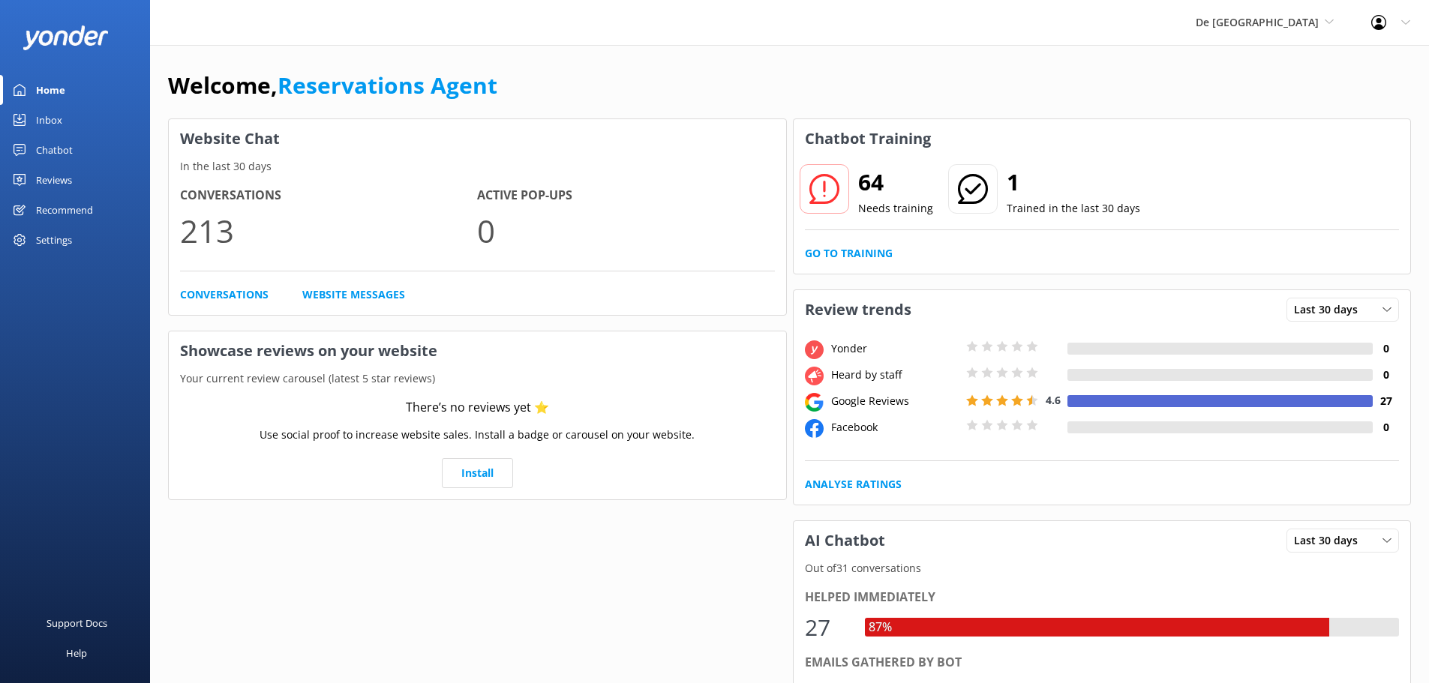
click at [64, 116] on link "Inbox" at bounding box center [75, 120] width 150 height 30
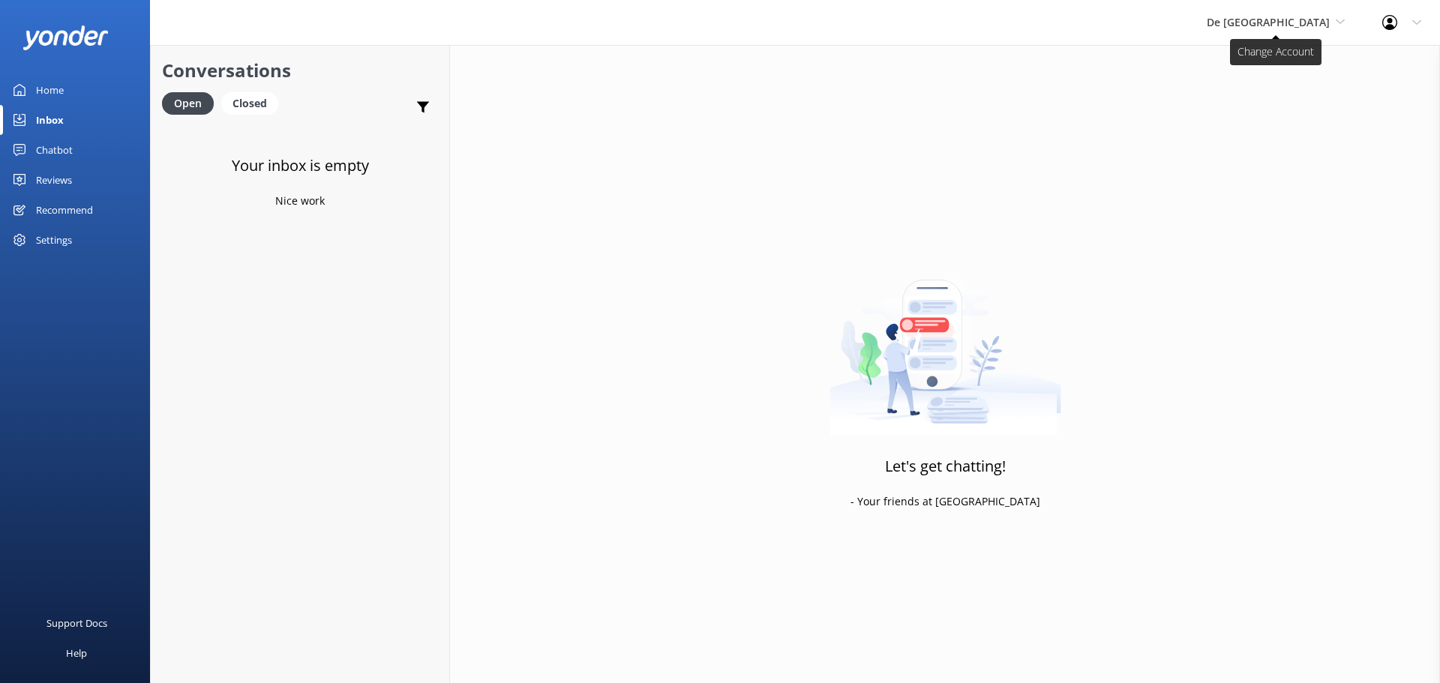
click at [1273, 28] on span "De [GEOGRAPHIC_DATA]" at bounding box center [1268, 22] width 123 height 14
click at [1280, 88] on link "Aruba's Activities Expert" at bounding box center [1263, 99] width 150 height 36
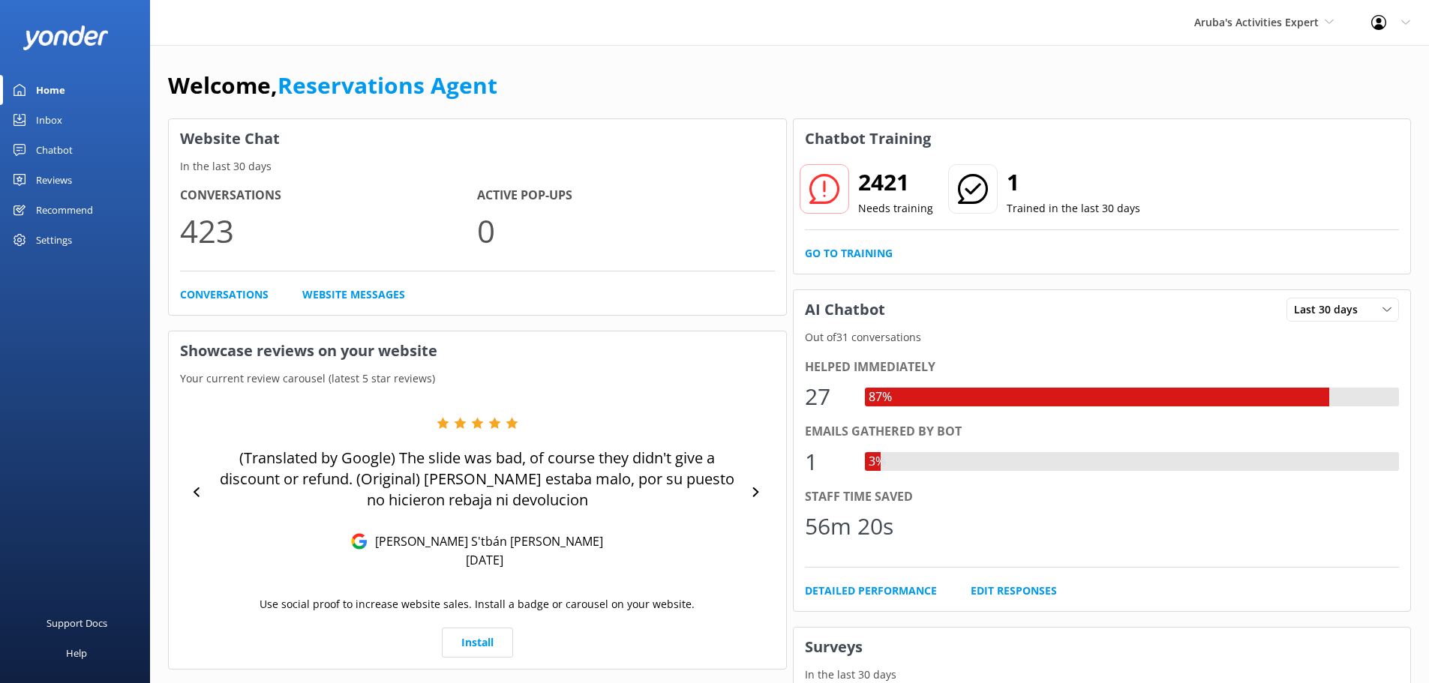
click at [58, 115] on div "Inbox" at bounding box center [49, 120] width 26 height 30
